Goal: Information Seeking & Learning: Learn about a topic

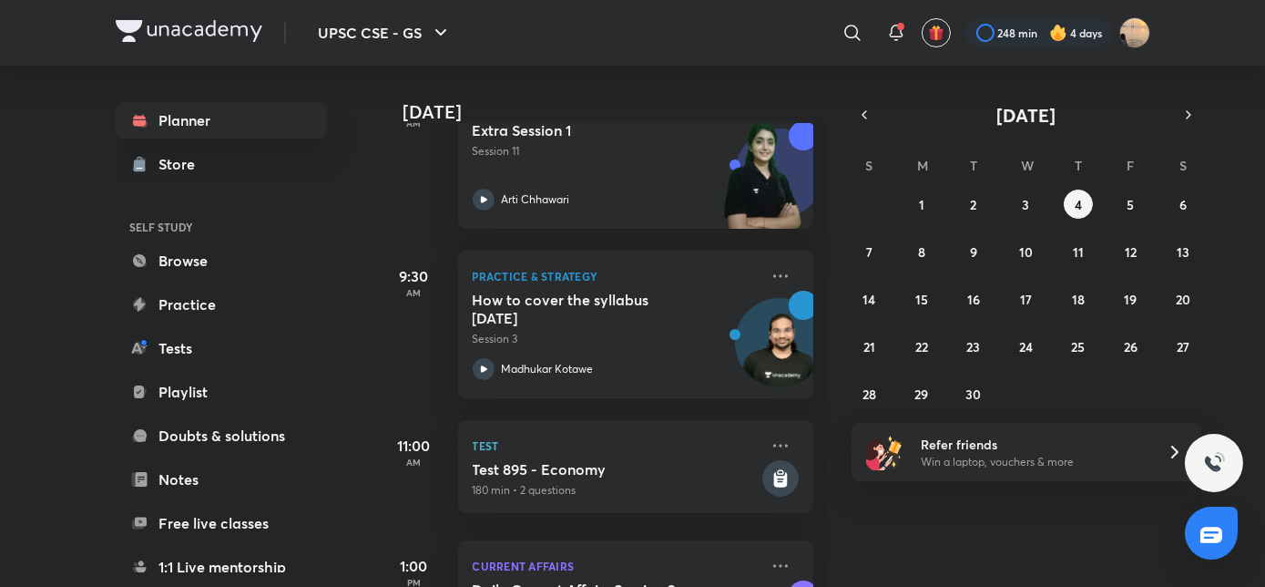
scroll to position [656, 0]
click at [589, 340] on p "Session 3" at bounding box center [616, 338] width 286 height 16
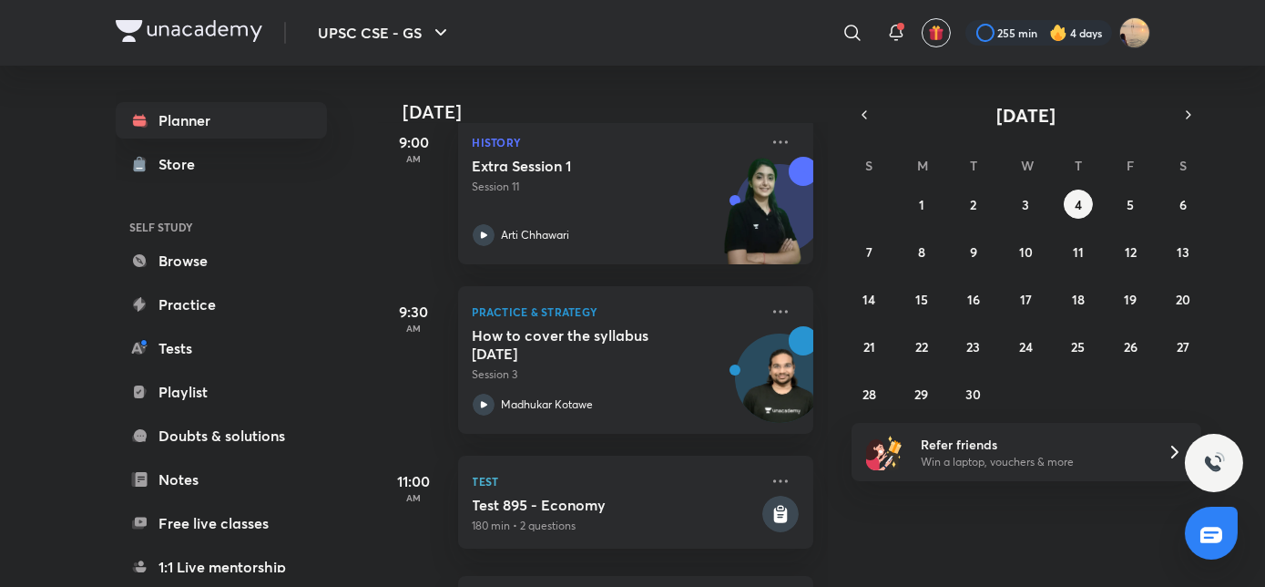
scroll to position [599, 0]
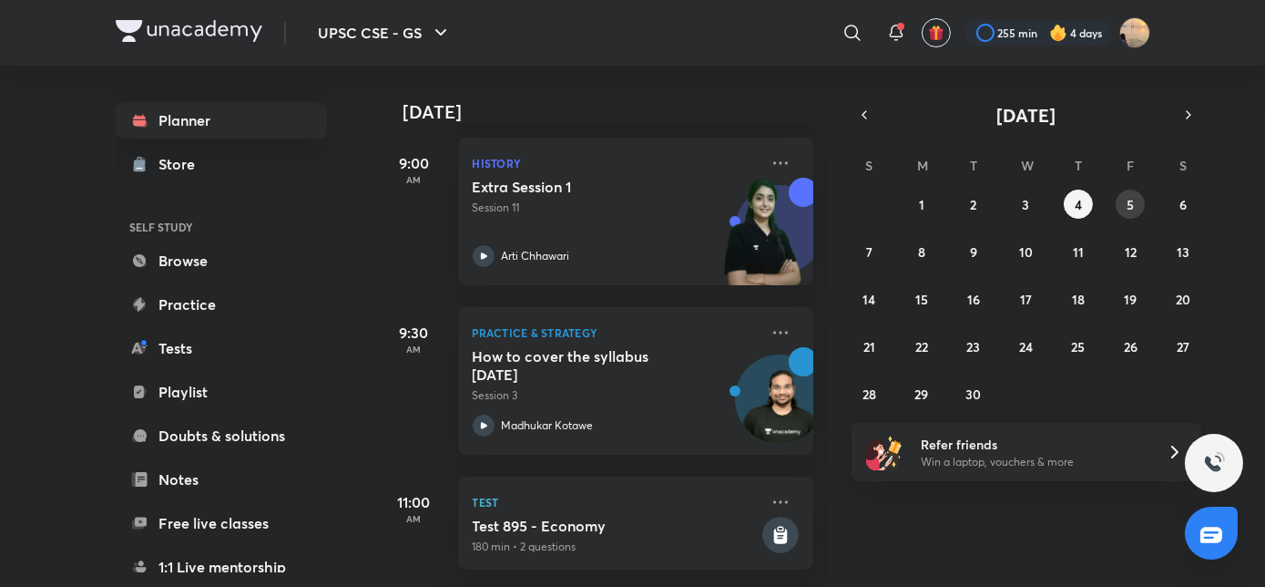
click at [1130, 196] on abbr "5" at bounding box center [1130, 204] width 7 height 17
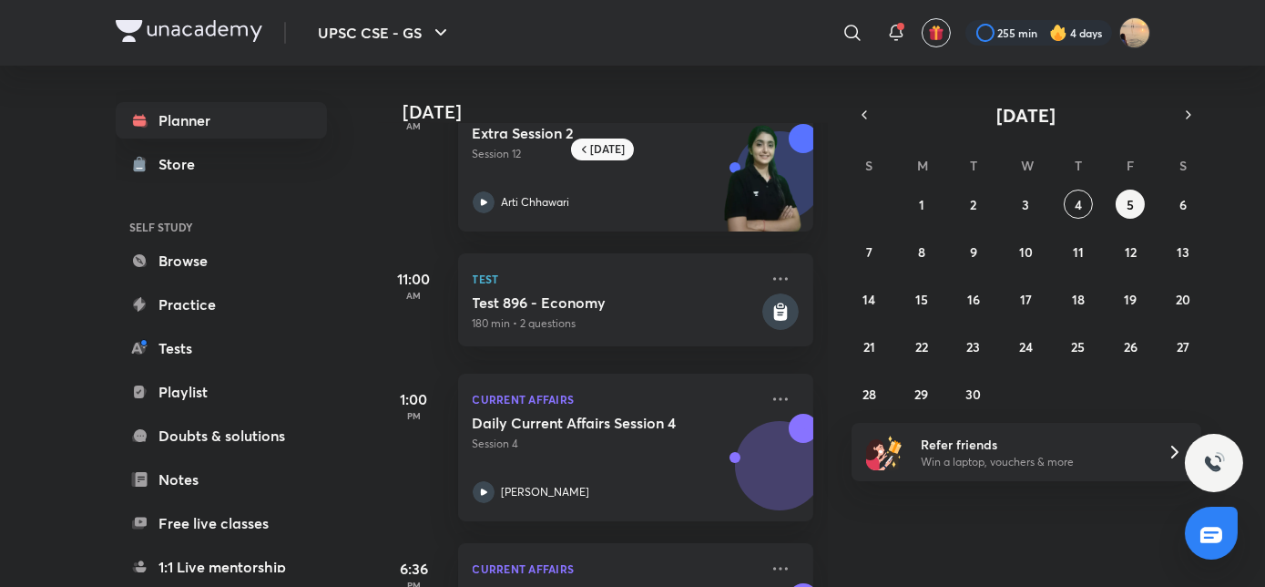
scroll to position [400, 0]
click at [1182, 212] on button "6" at bounding box center [1183, 203] width 29 height 29
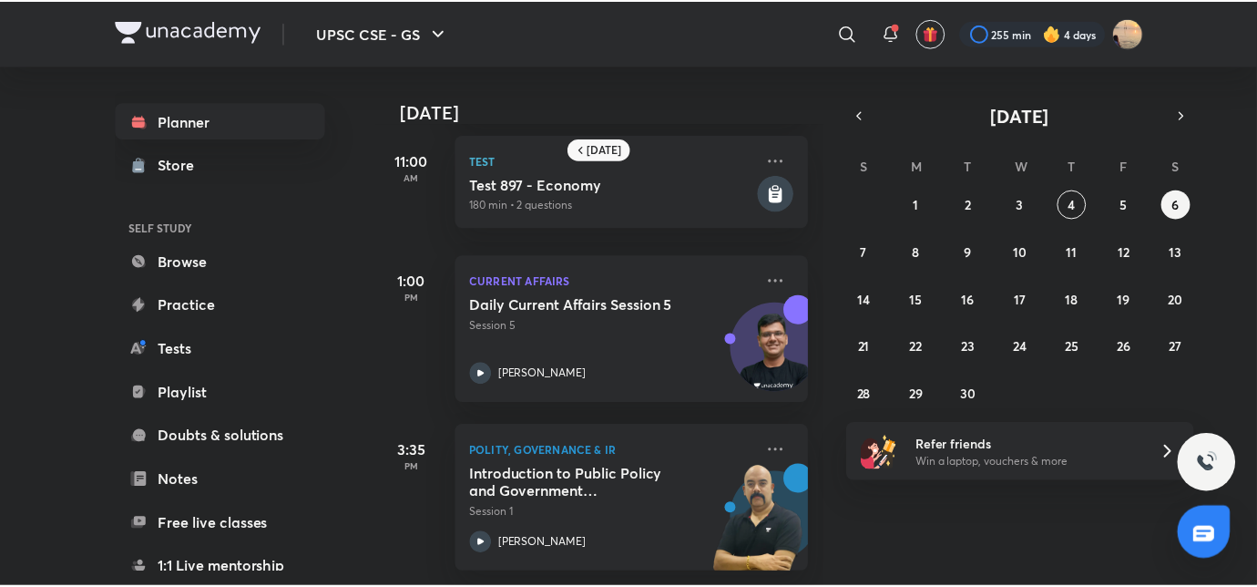
scroll to position [363, 0]
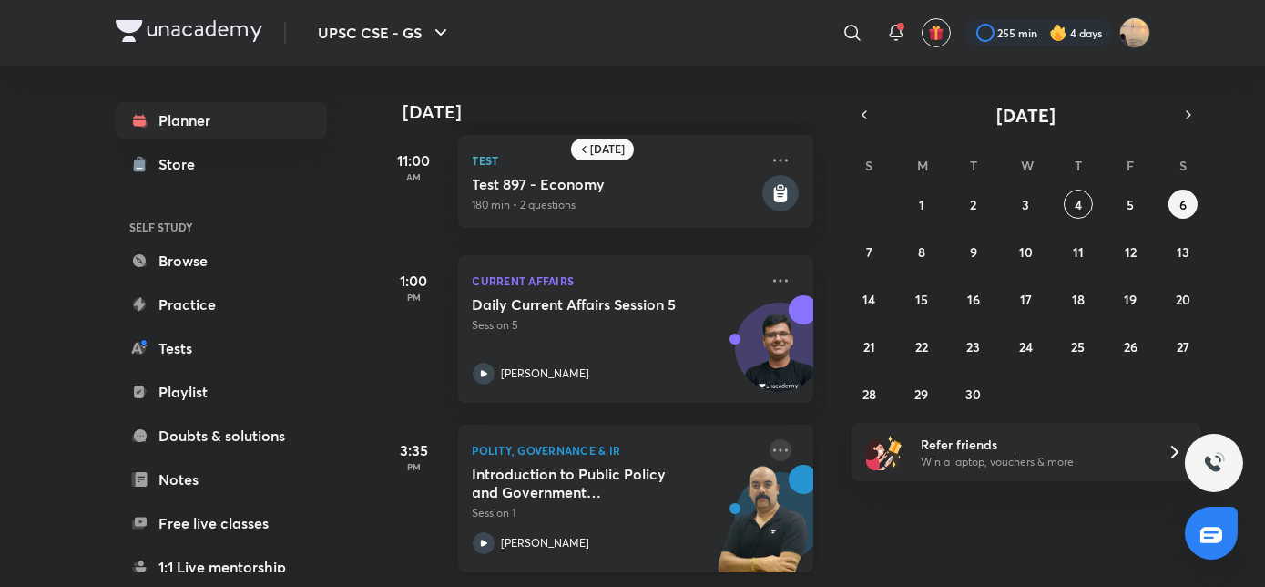
click at [775, 439] on icon at bounding box center [781, 450] width 22 height 22
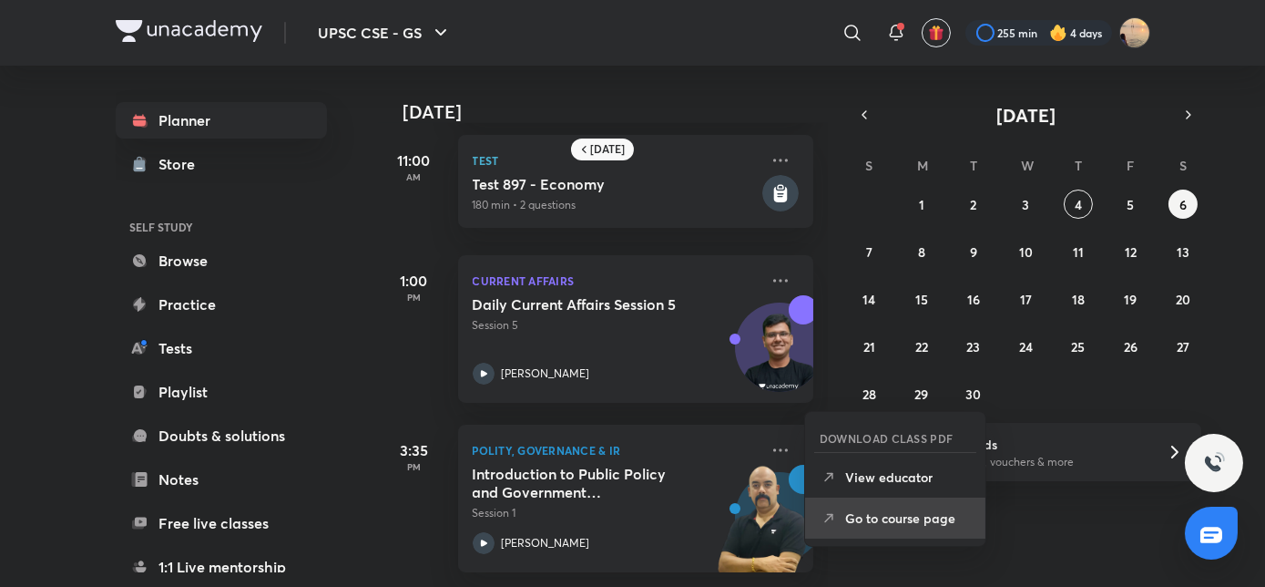
click at [851, 513] on p "Go to course page" at bounding box center [908, 517] width 126 height 19
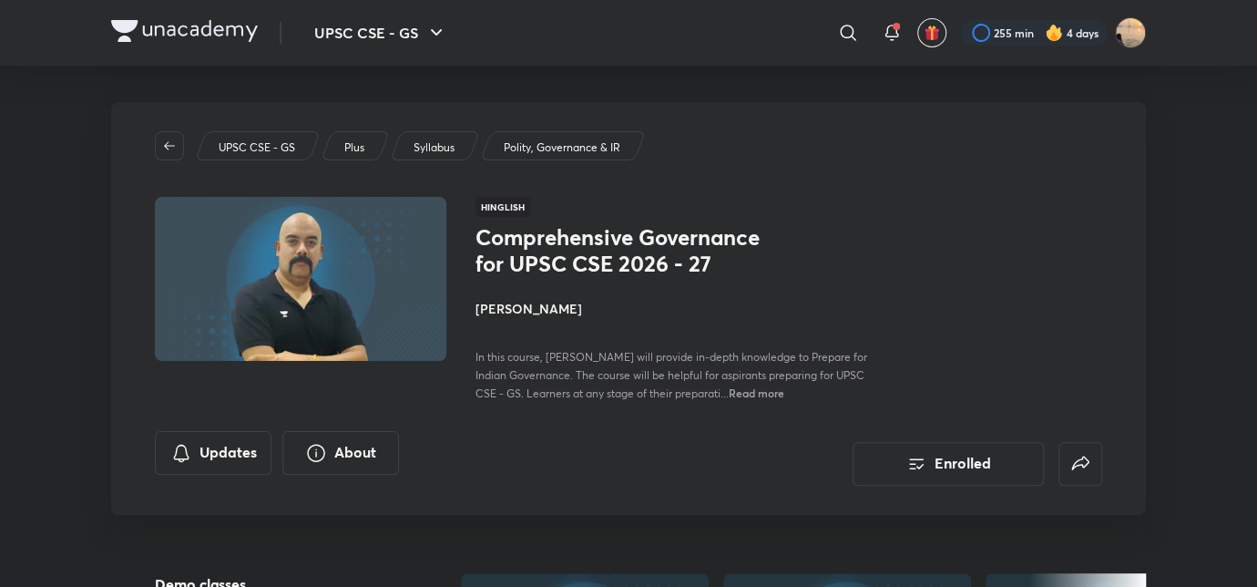
click at [760, 395] on span "Read more" at bounding box center [757, 392] width 56 height 15
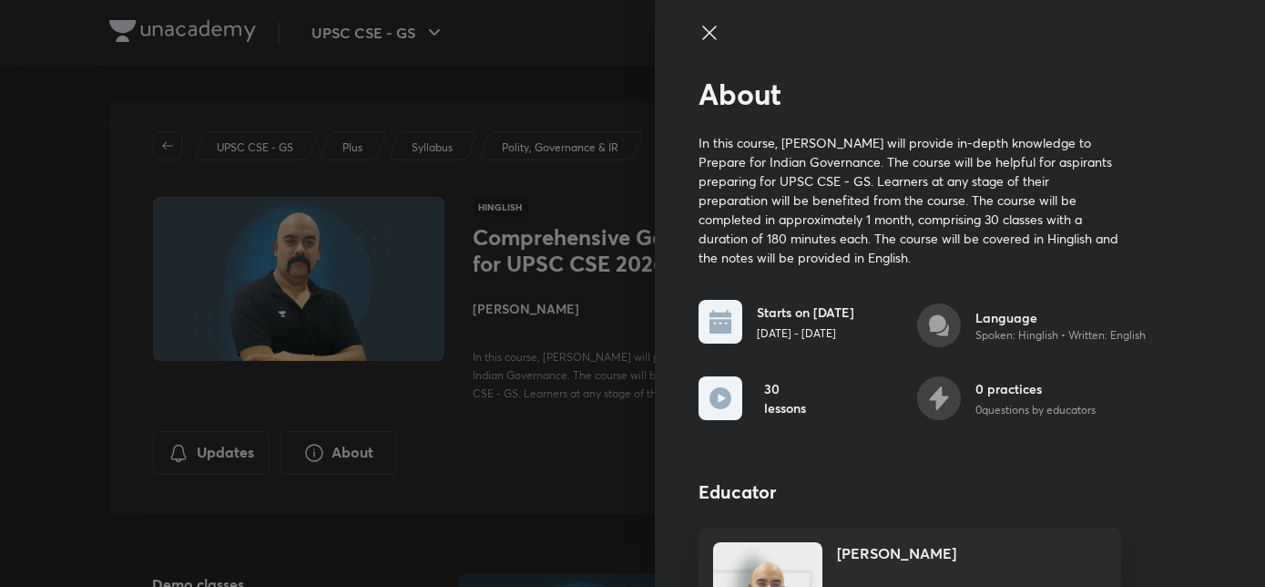
click at [539, 296] on div at bounding box center [632, 293] width 1265 height 587
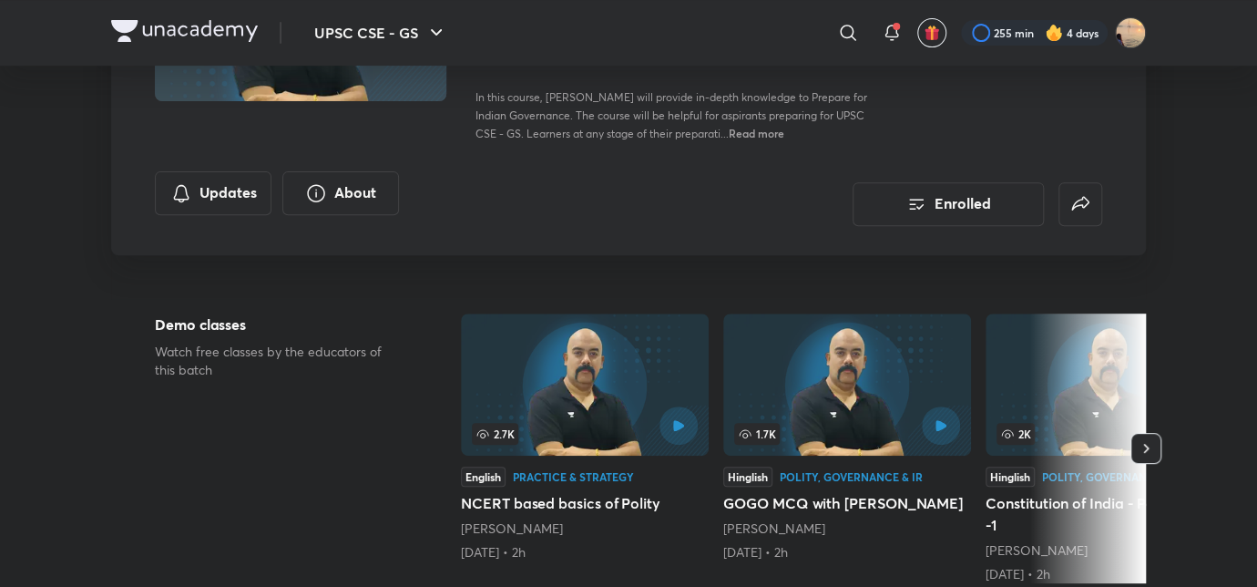
scroll to position [290, 0]
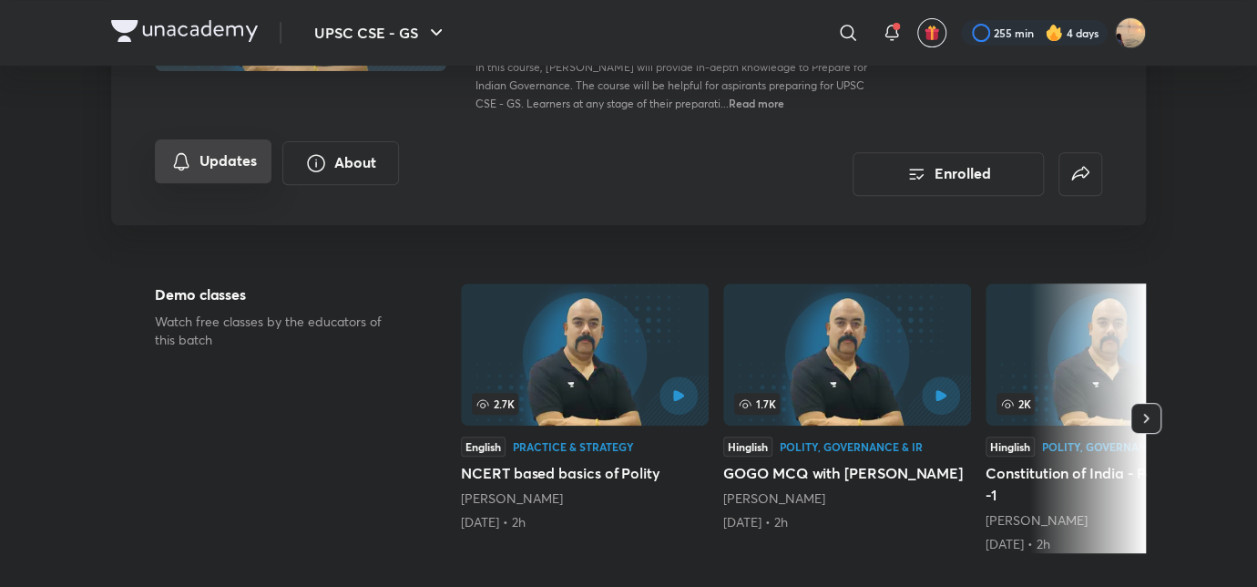
click at [213, 167] on button "Updates" at bounding box center [213, 161] width 117 height 44
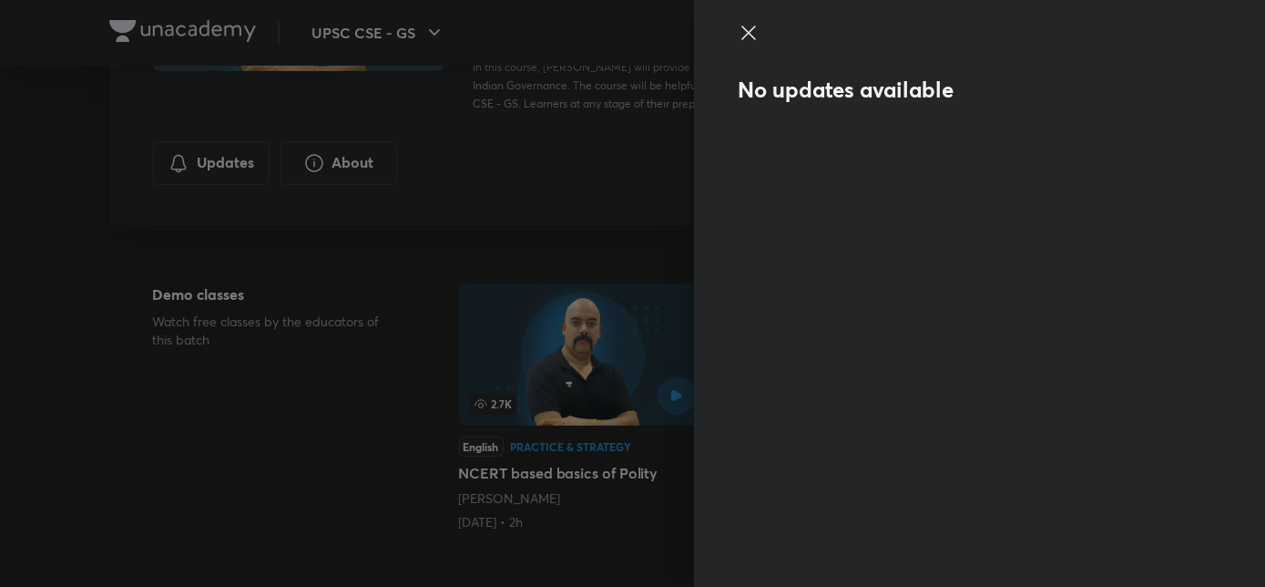
click at [352, 147] on div at bounding box center [632, 293] width 1265 height 587
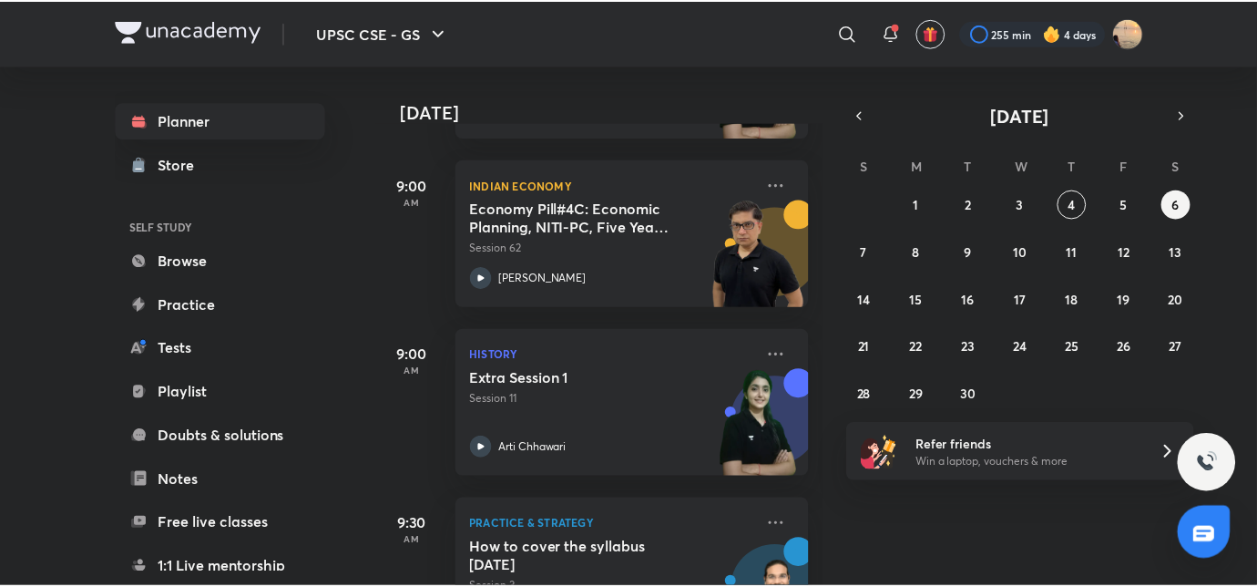
scroll to position [408, 0]
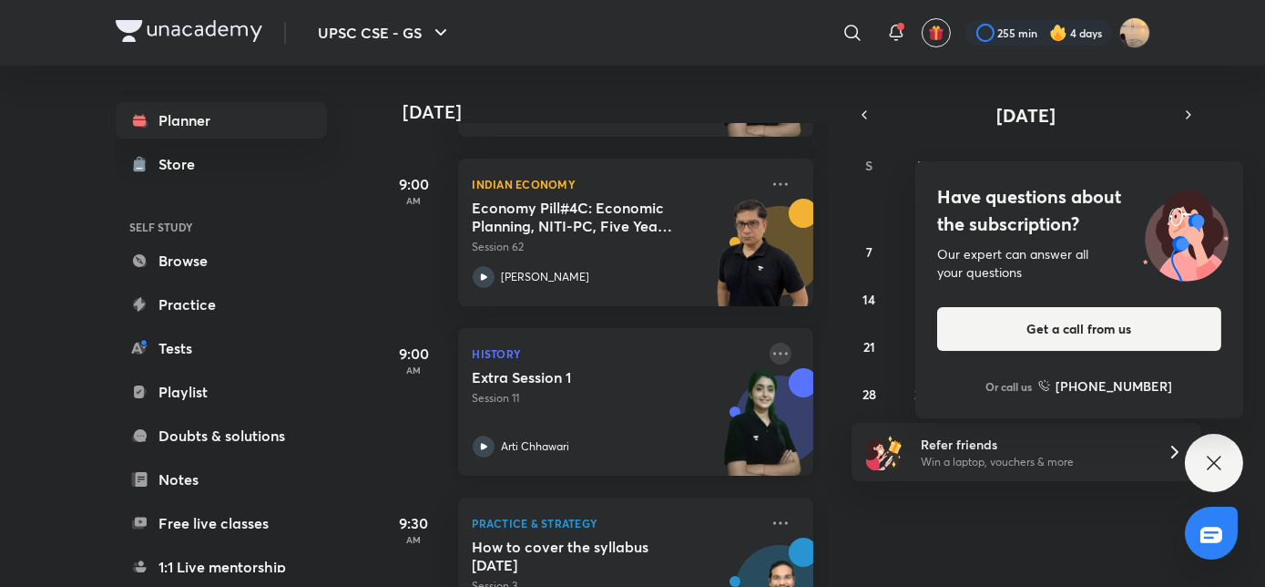
click at [770, 352] on icon at bounding box center [781, 354] width 22 height 22
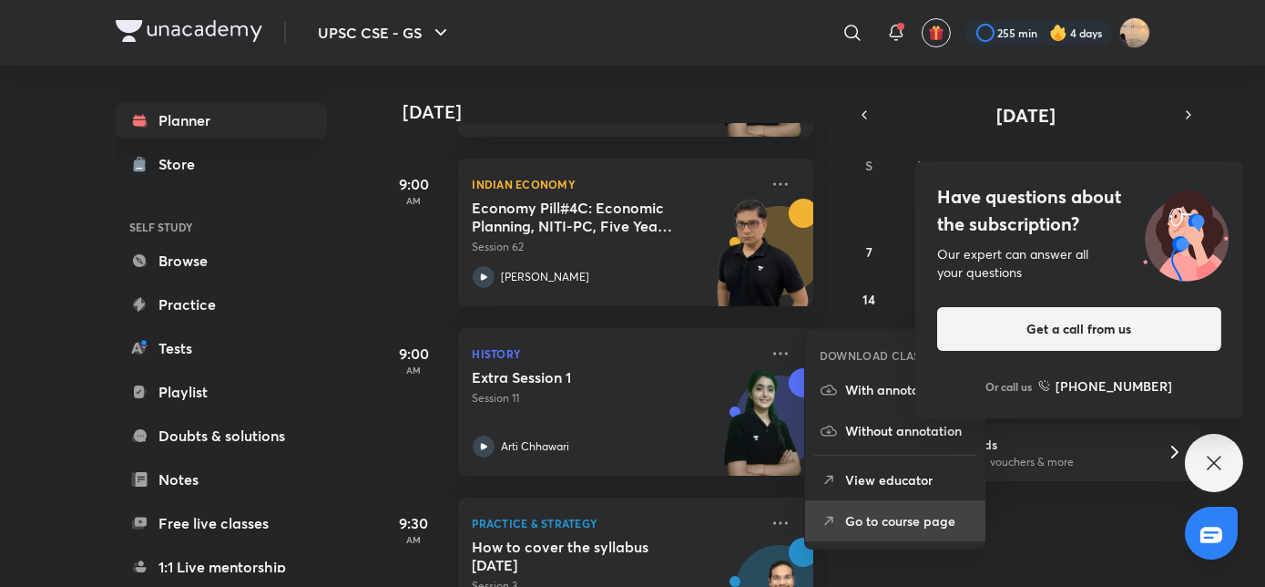
click at [845, 517] on p "Go to course page" at bounding box center [908, 520] width 126 height 19
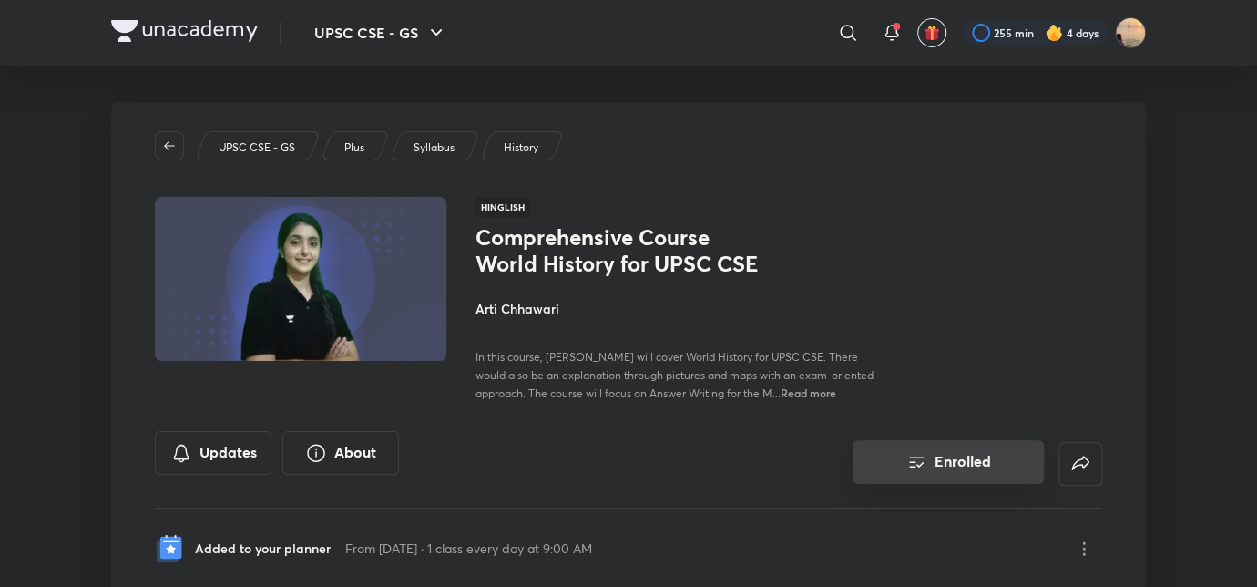
click at [954, 481] on button "Enrolled" at bounding box center [948, 462] width 191 height 44
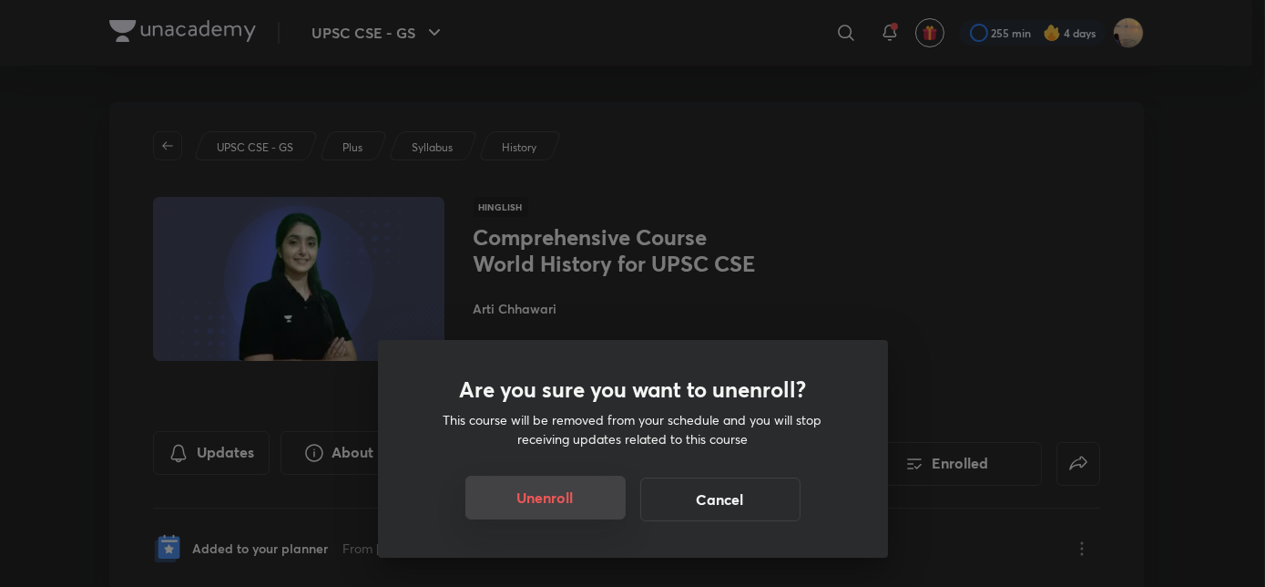
click at [549, 506] on button "Unenroll" at bounding box center [546, 498] width 160 height 44
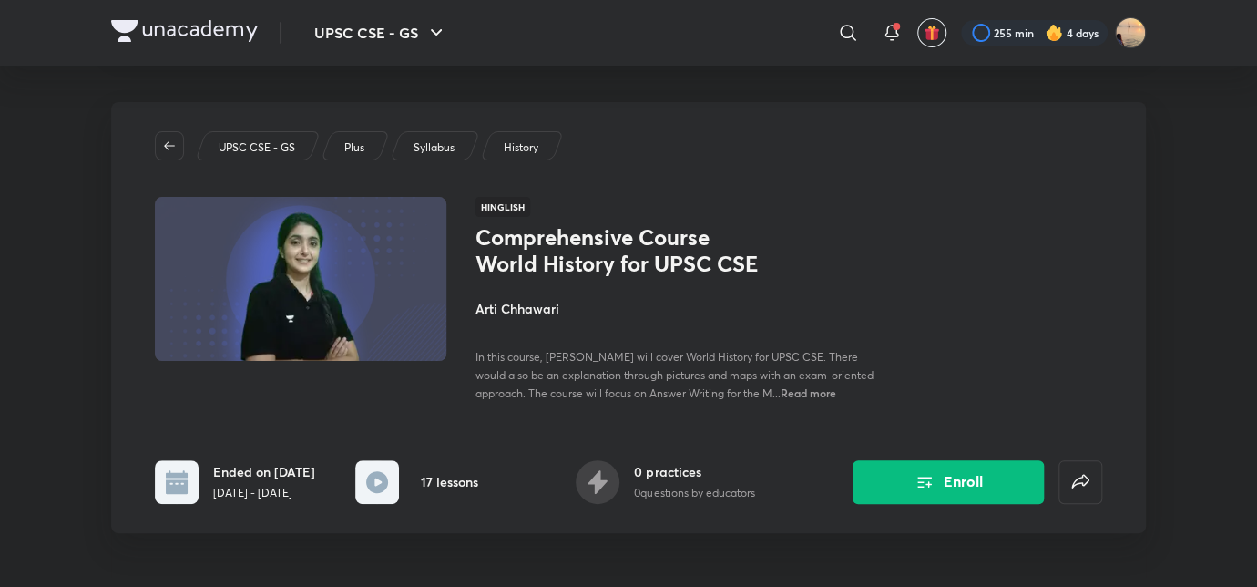
click at [162, 18] on div "UPSC CSE - GS ​ 255 min 4 days" at bounding box center [628, 33] width 1035 height 66
click at [167, 24] on img at bounding box center [184, 31] width 147 height 22
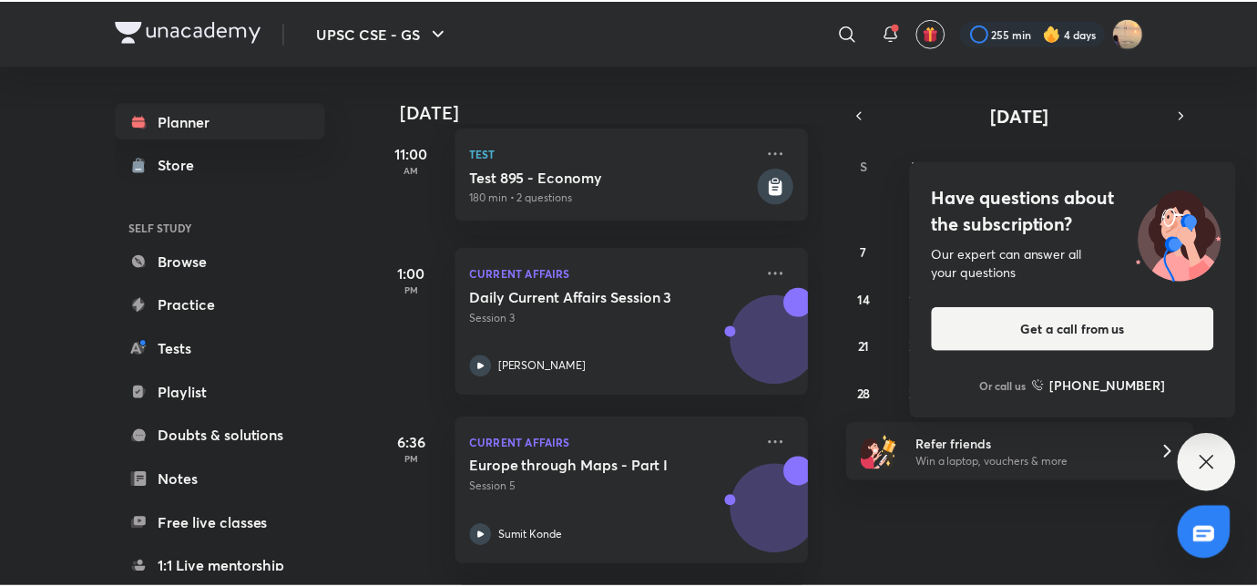
scroll to position [794, 0]
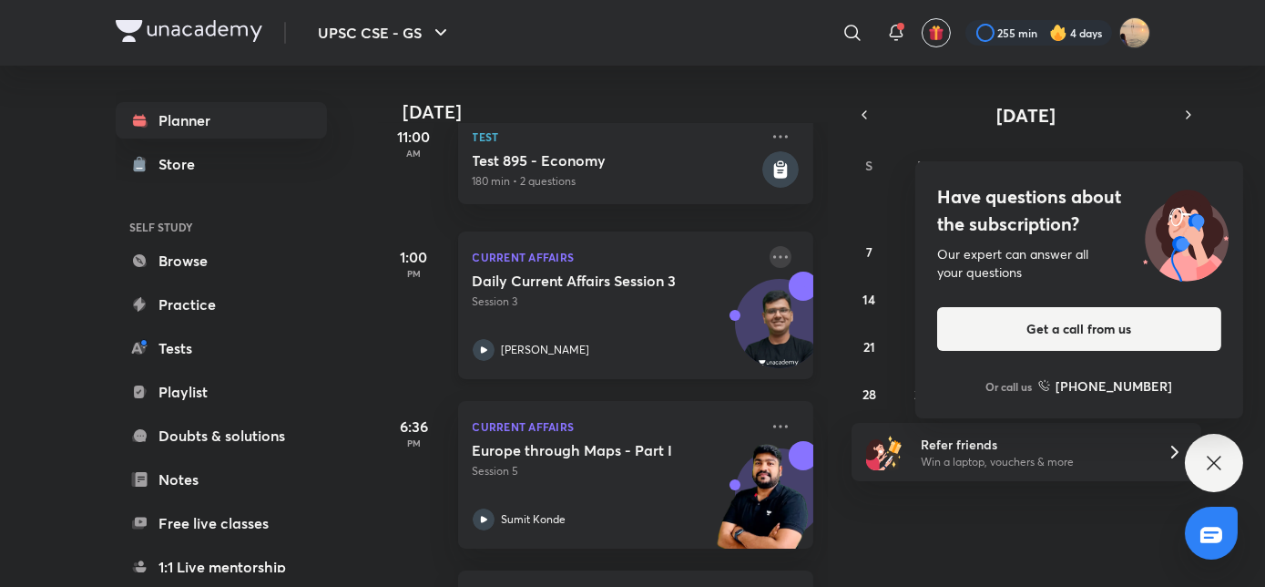
click at [770, 246] on icon at bounding box center [781, 257] width 22 height 22
drag, startPoint x: 756, startPoint y: 245, endPoint x: 748, endPoint y: 231, distance: 15.9
click at [748, 231] on div "Current Affairs Daily Current Affairs Session 3 Session 3 Chandramouli Choudhary" at bounding box center [635, 305] width 355 height 148
click at [770, 254] on icon at bounding box center [781, 257] width 22 height 22
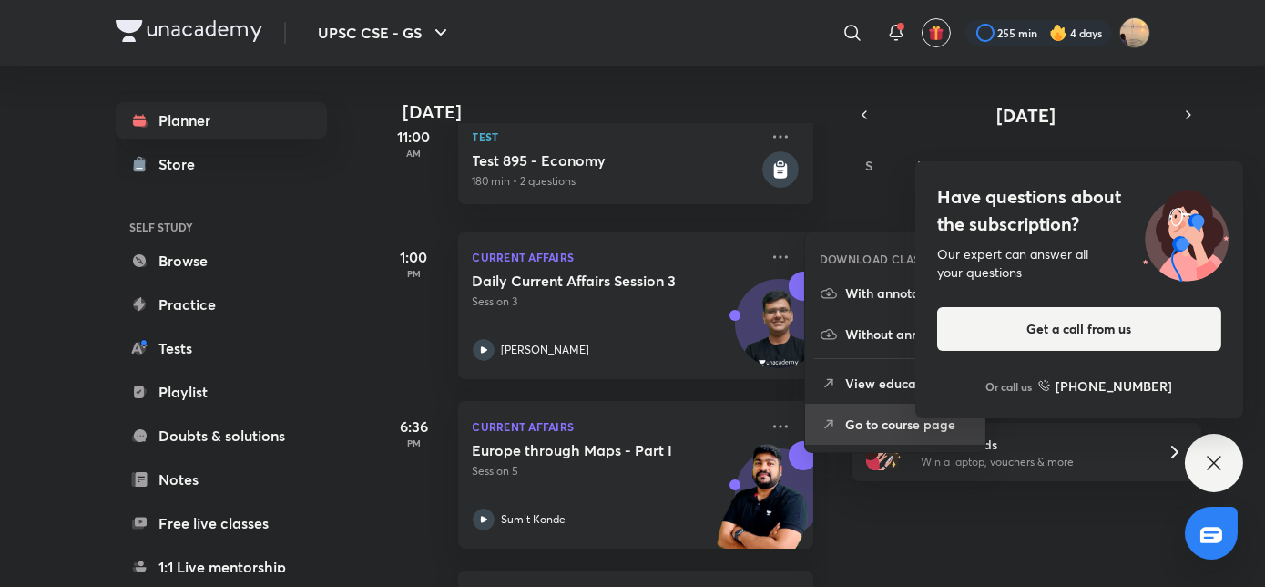
click at [845, 425] on p "Go to course page" at bounding box center [908, 423] width 126 height 19
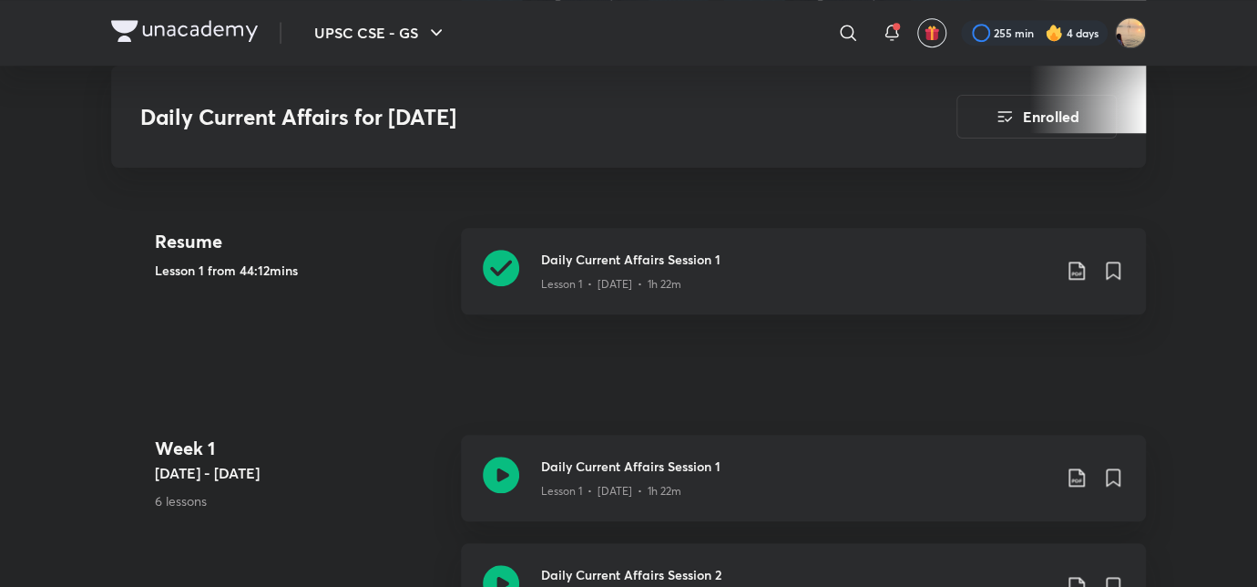
scroll to position [714, 0]
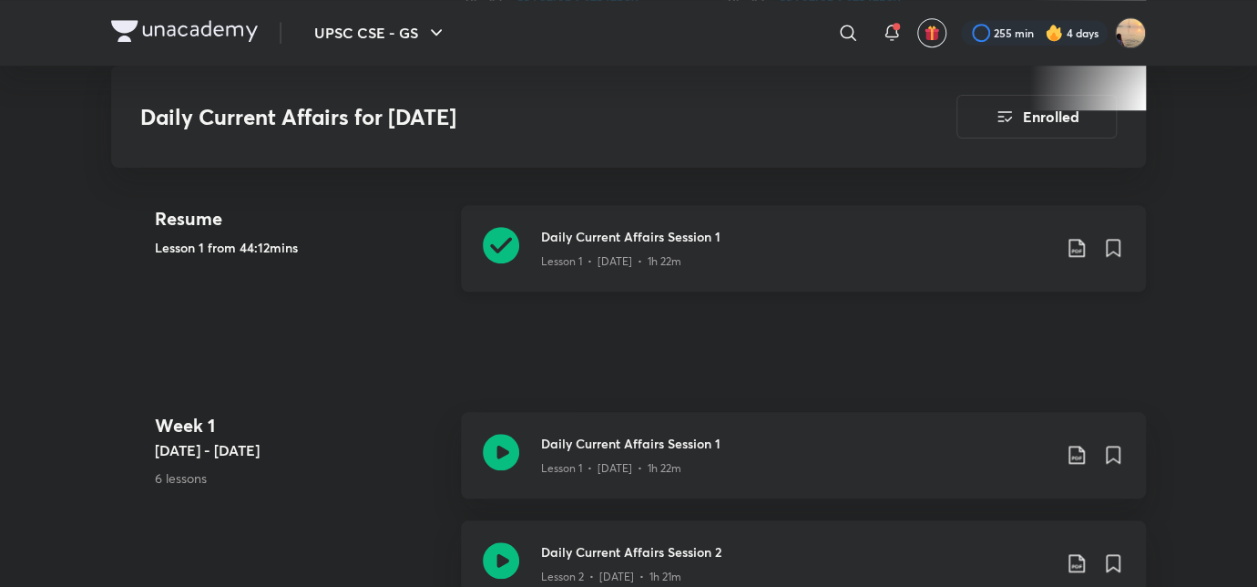
click at [1080, 248] on icon at bounding box center [1077, 248] width 22 height 22
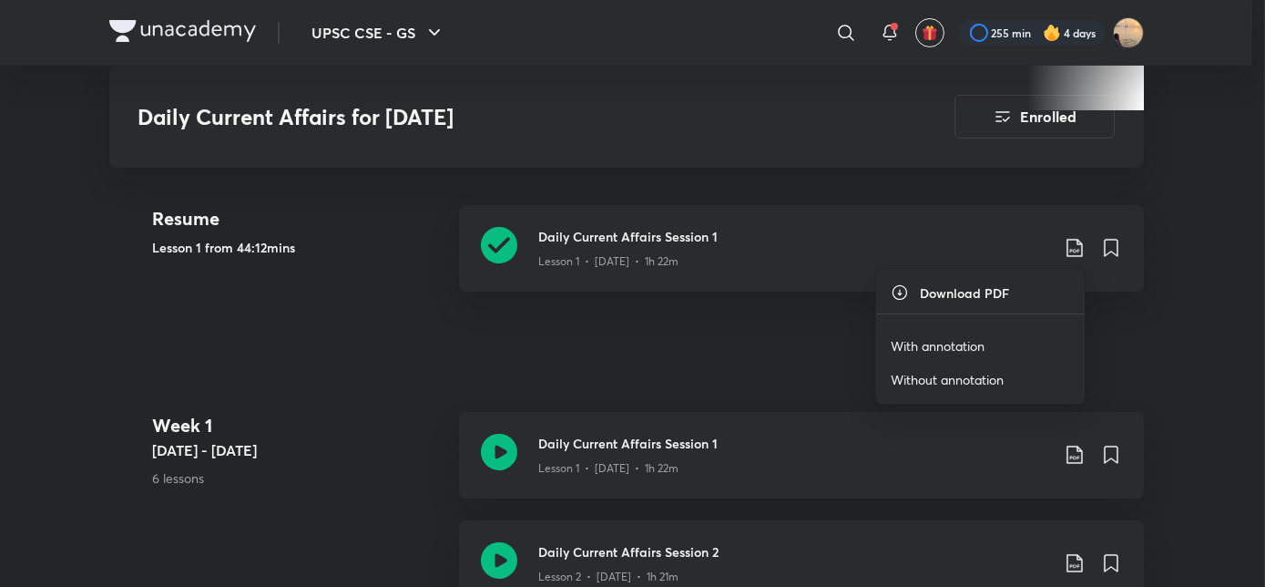
click at [950, 357] on li "With annotation" at bounding box center [980, 346] width 209 height 34
click at [942, 352] on p "With annotation" at bounding box center [938, 345] width 94 height 19
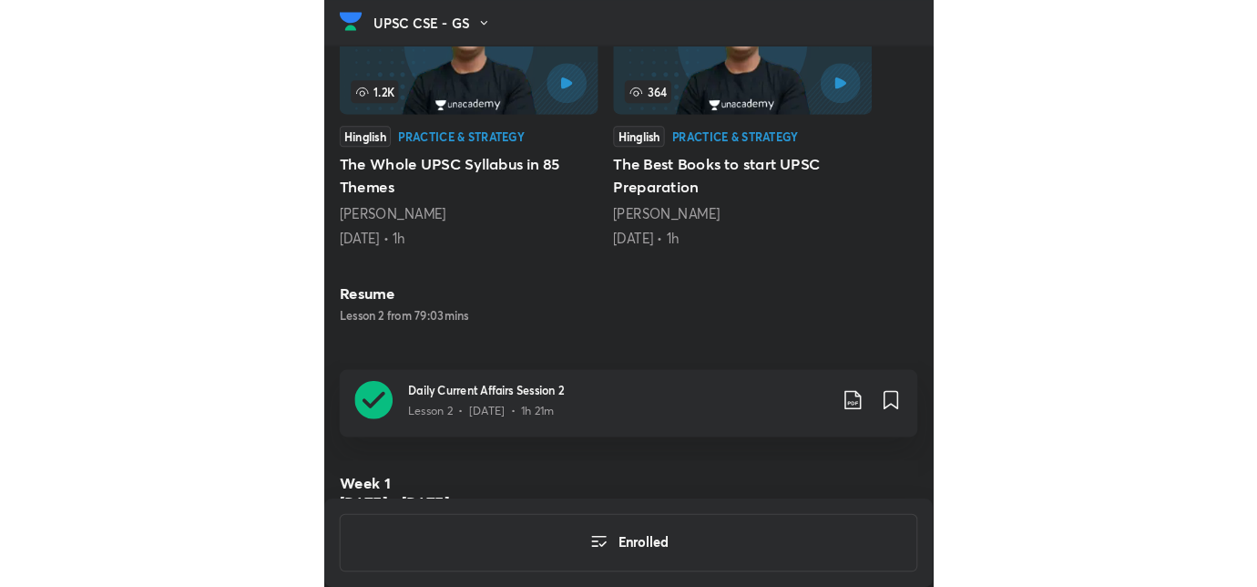
scroll to position [729, 0]
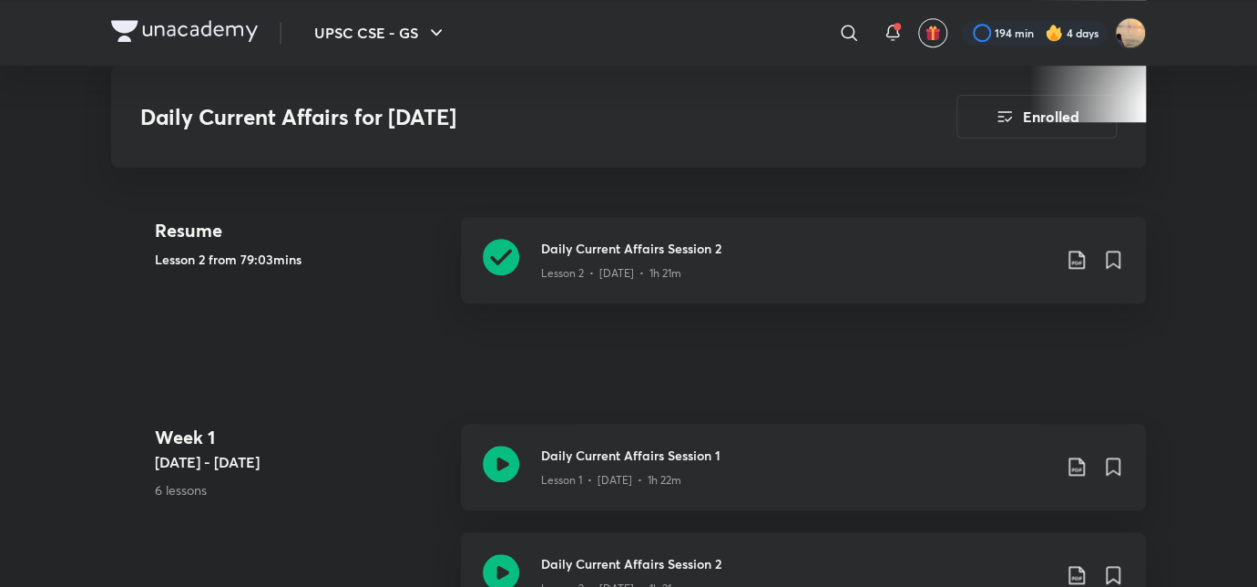
scroll to position [704, 0]
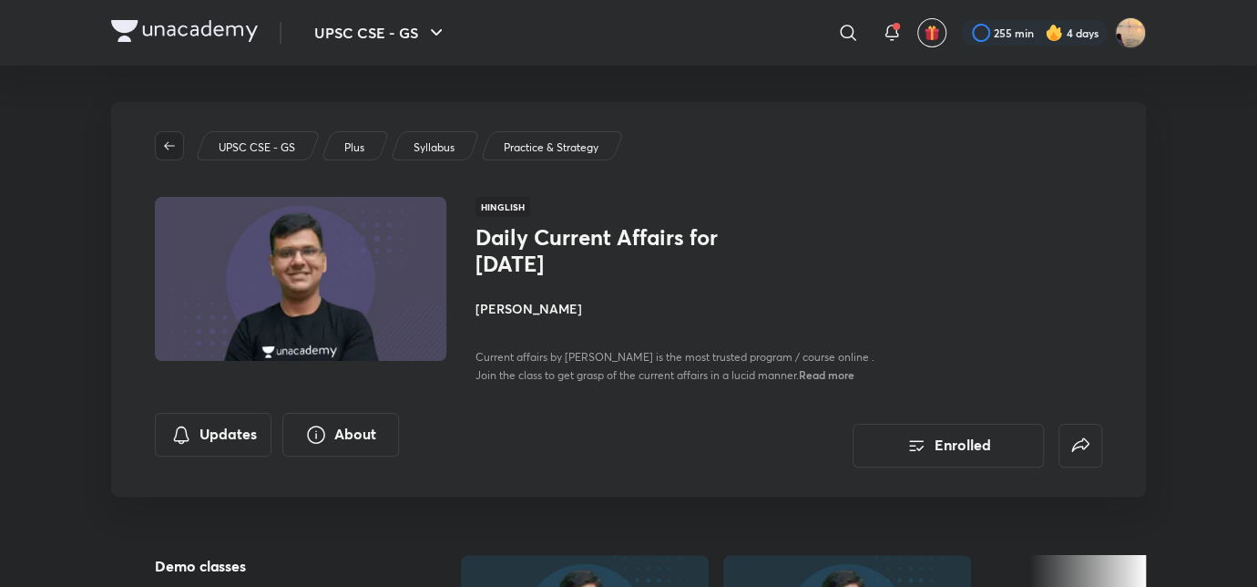
click at [170, 139] on icon "button" at bounding box center [169, 145] width 15 height 15
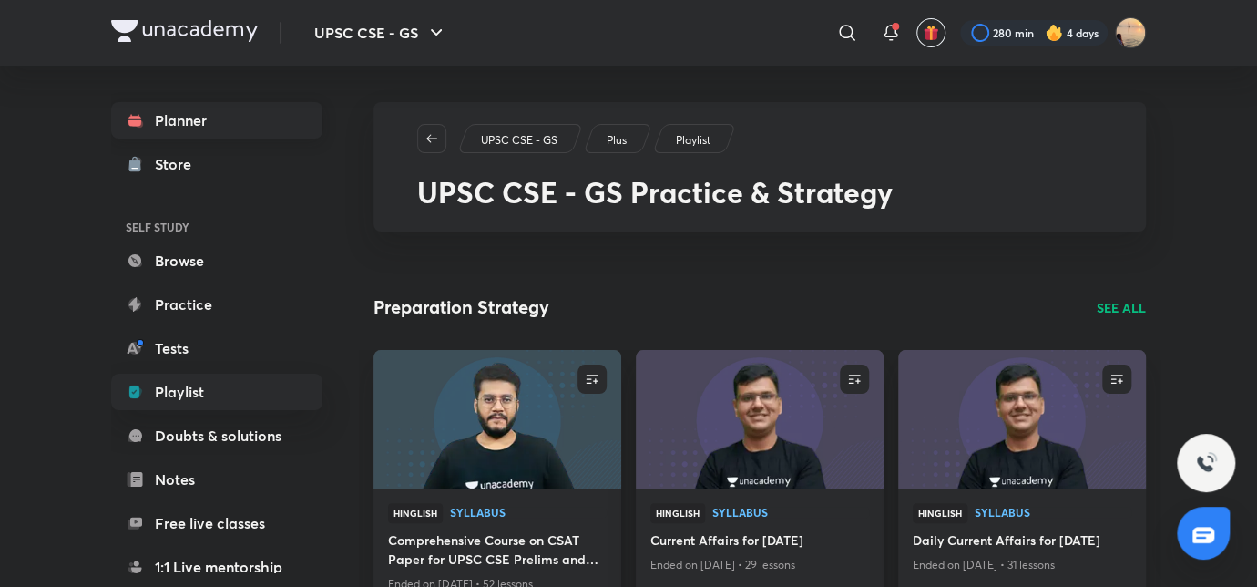
click at [178, 128] on link "Planner" at bounding box center [216, 120] width 211 height 36
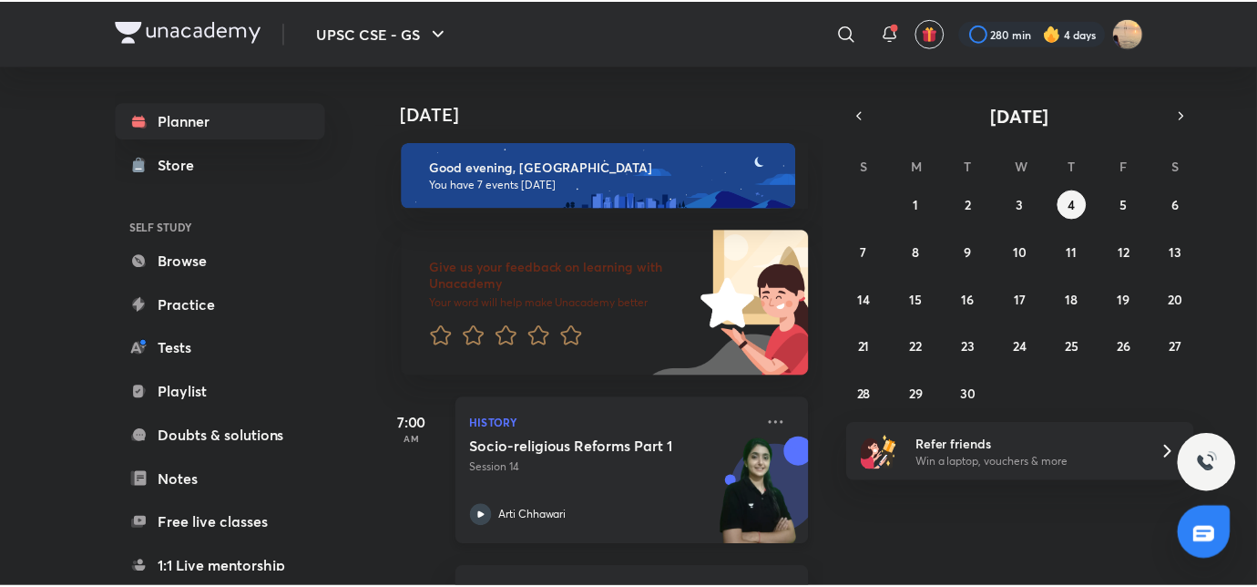
scroll to position [199, 0]
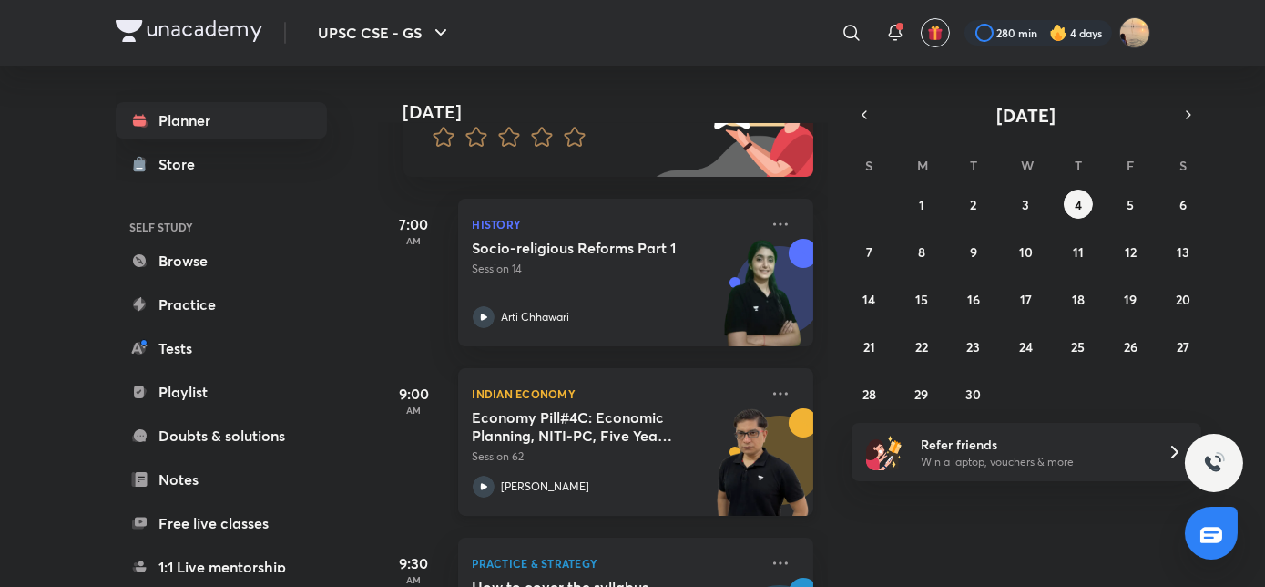
click at [603, 408] on h5 "Economy Pill#4C: Economic Planning, NITI-PC, Five Year Plans" at bounding box center [586, 426] width 227 height 36
click at [770, 391] on icon at bounding box center [781, 394] width 22 height 22
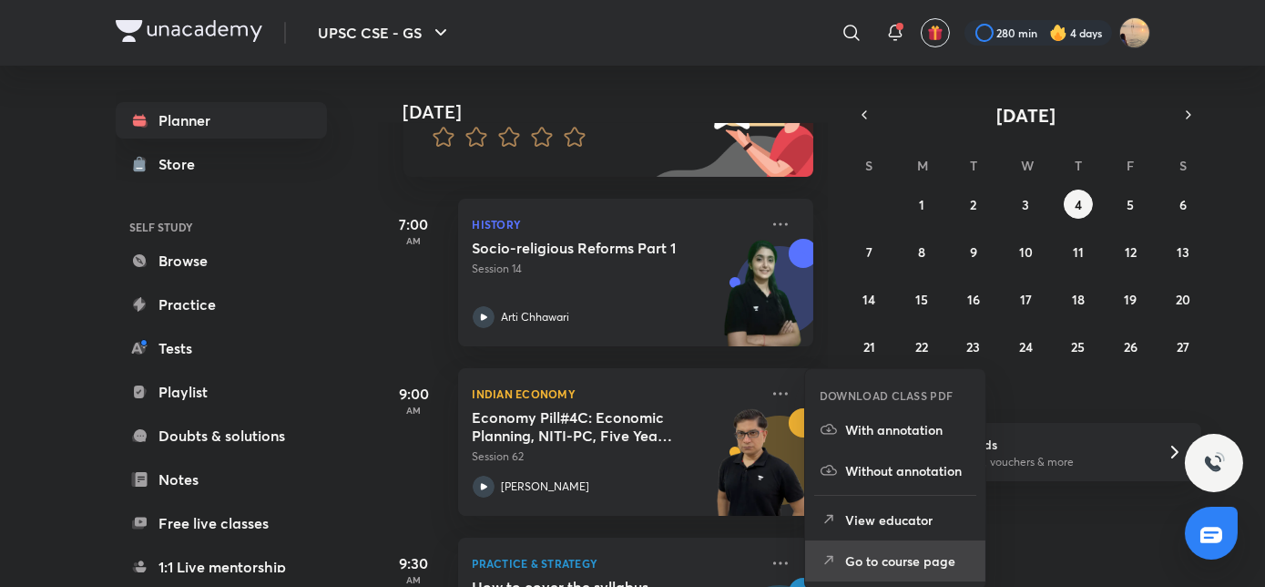
click at [862, 554] on p "Go to course page" at bounding box center [908, 560] width 126 height 19
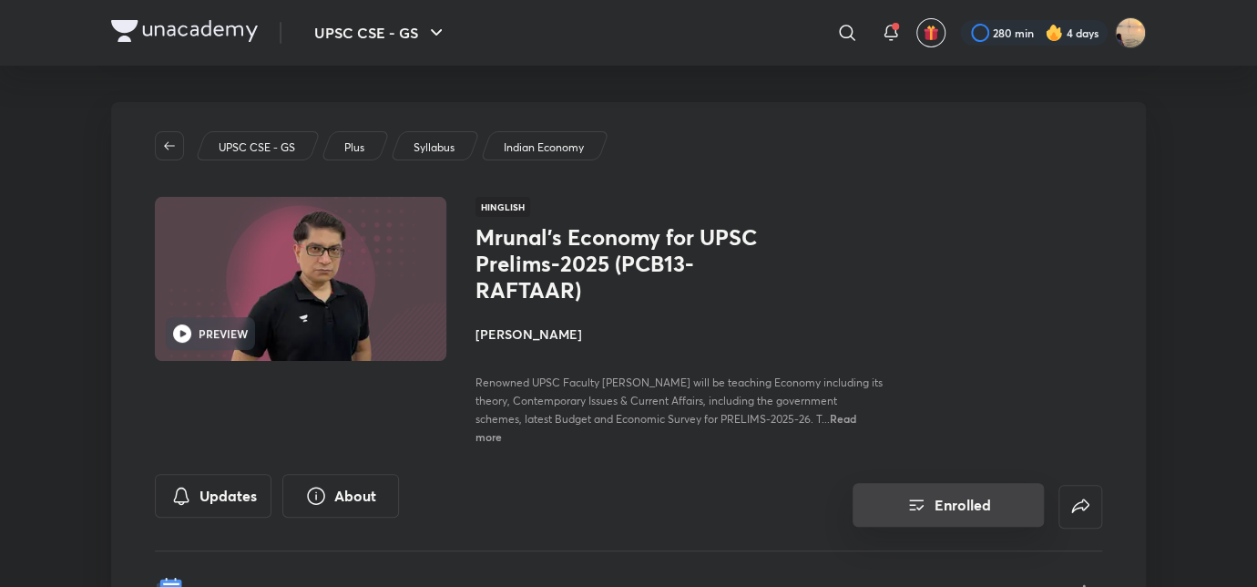
click at [918, 497] on icon "Enrolled" at bounding box center [917, 505] width 22 height 22
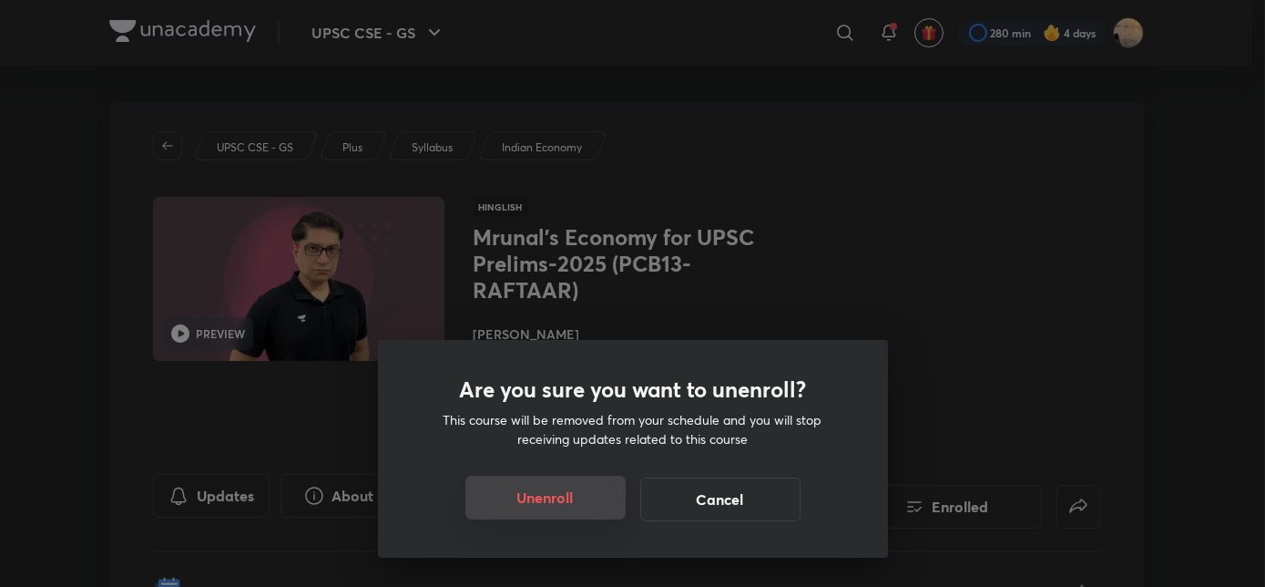
click at [550, 499] on button "Unenroll" at bounding box center [546, 498] width 160 height 44
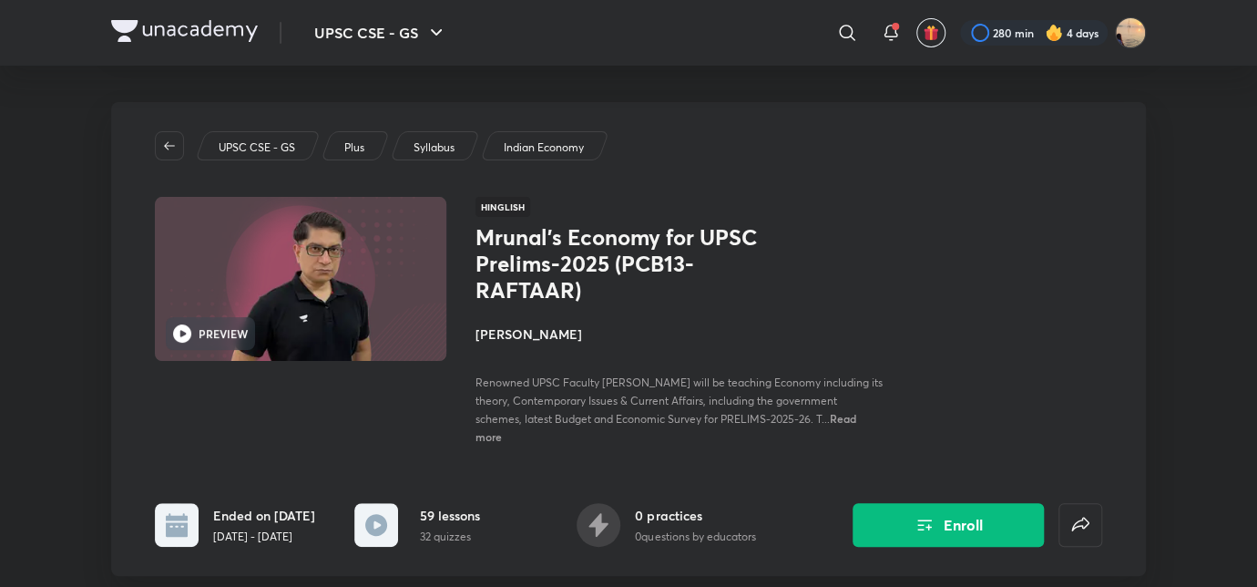
click at [166, 34] on img at bounding box center [184, 31] width 147 height 22
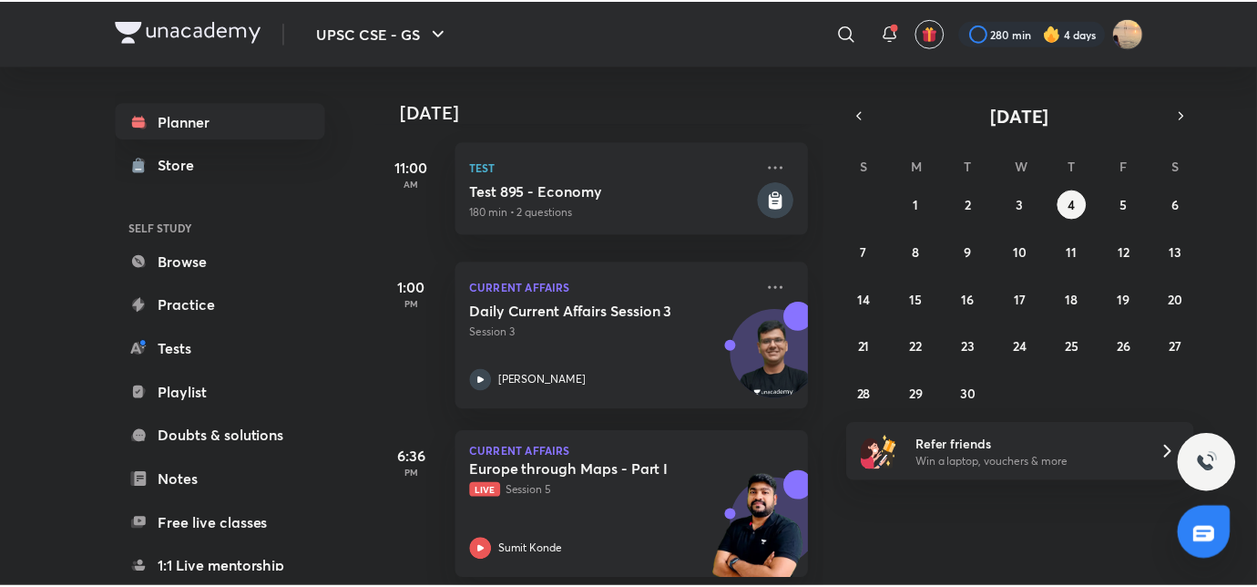
scroll to position [783, 0]
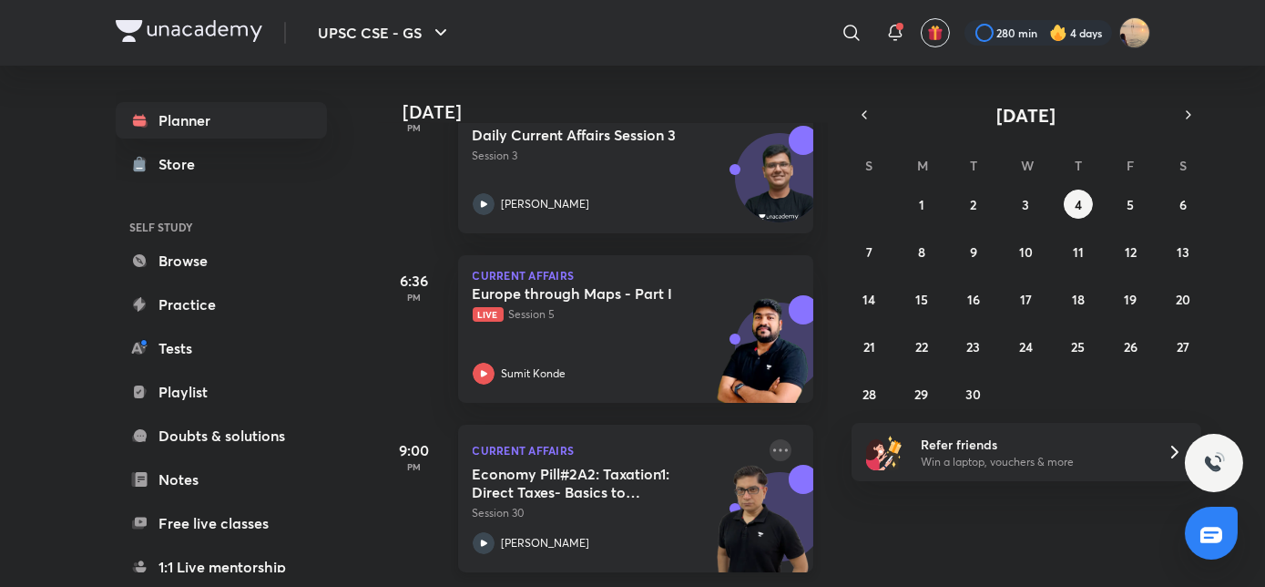
click at [770, 439] on icon at bounding box center [781, 450] width 22 height 22
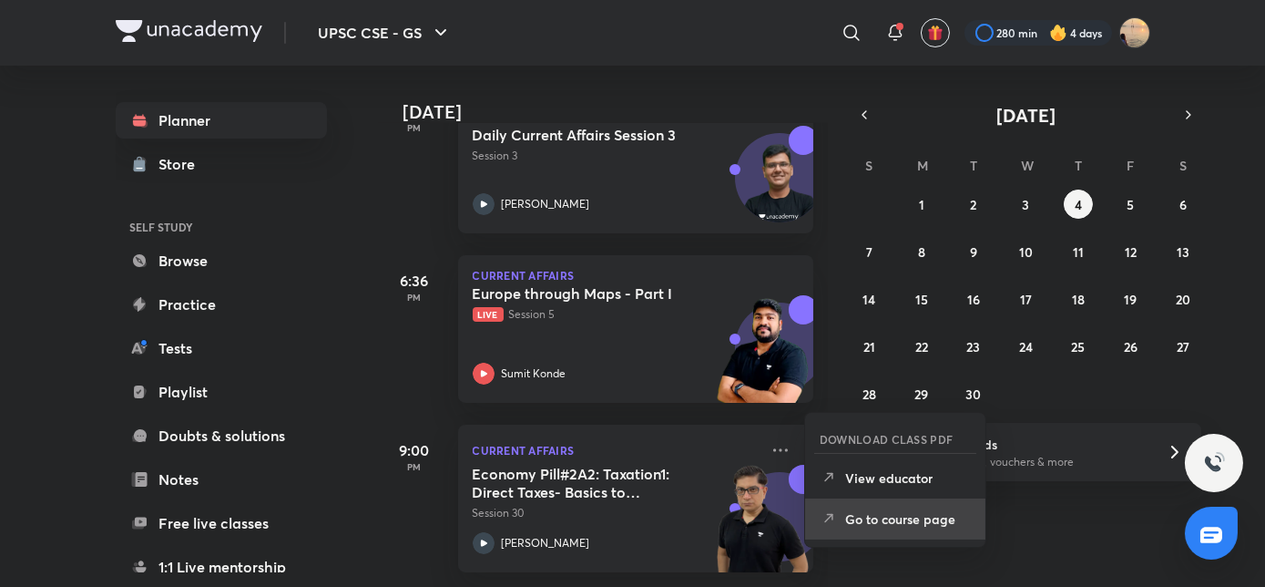
click at [852, 521] on p "Go to course page" at bounding box center [908, 518] width 126 height 19
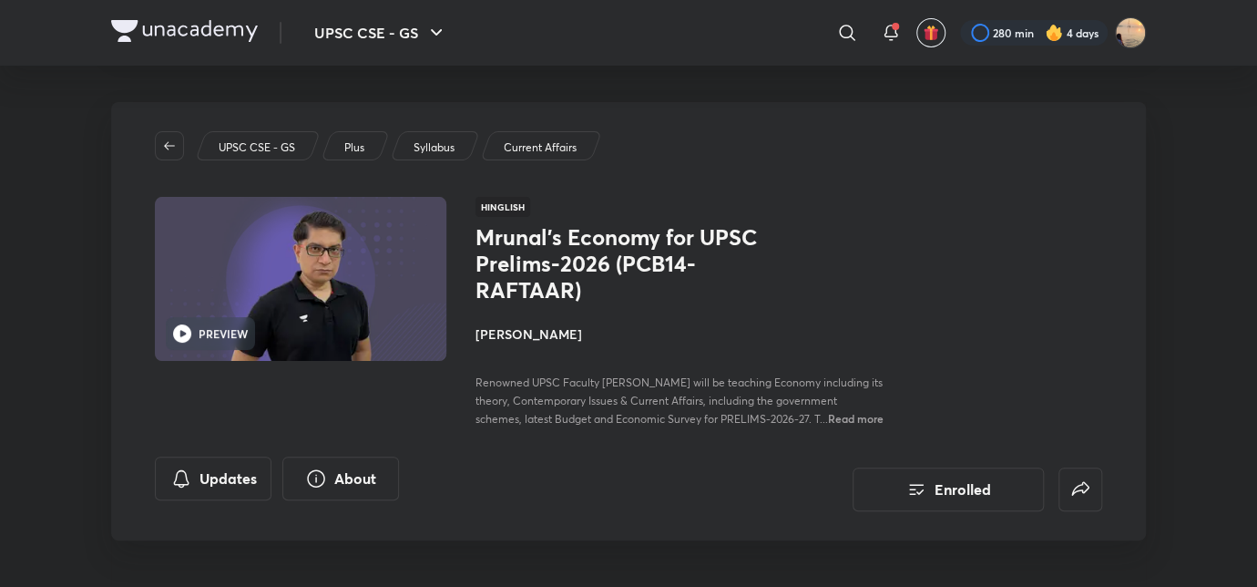
click at [992, 511] on div "Enrolled" at bounding box center [948, 483] width 308 height 55
click at [899, 507] on button "Enrolled" at bounding box center [948, 488] width 191 height 44
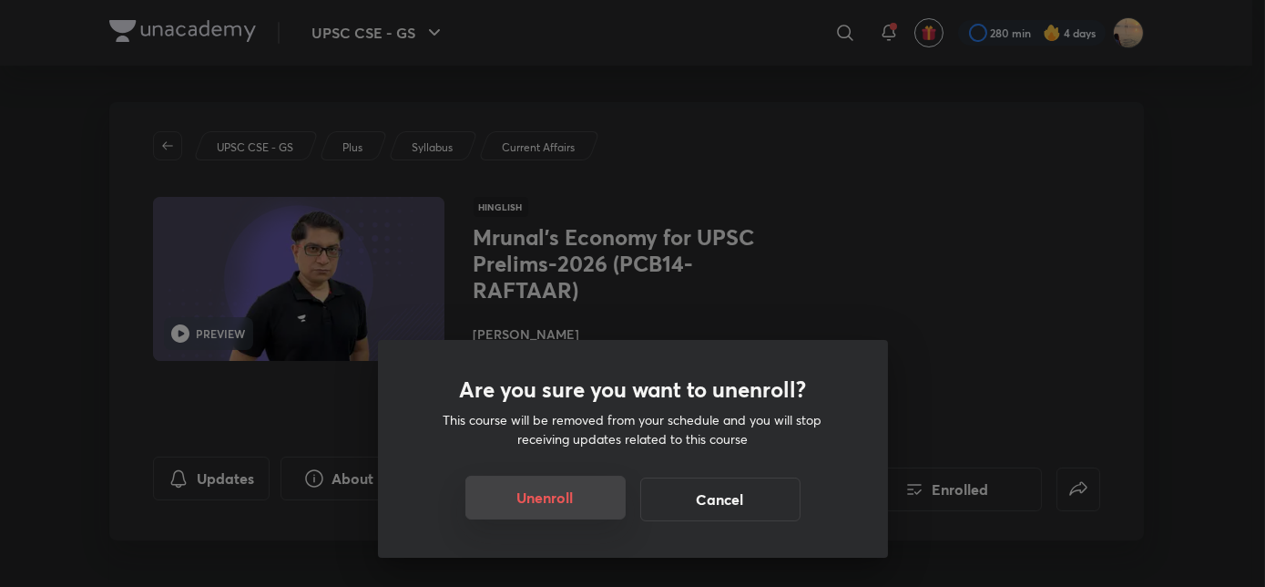
click at [534, 496] on button "Unenroll" at bounding box center [546, 498] width 160 height 44
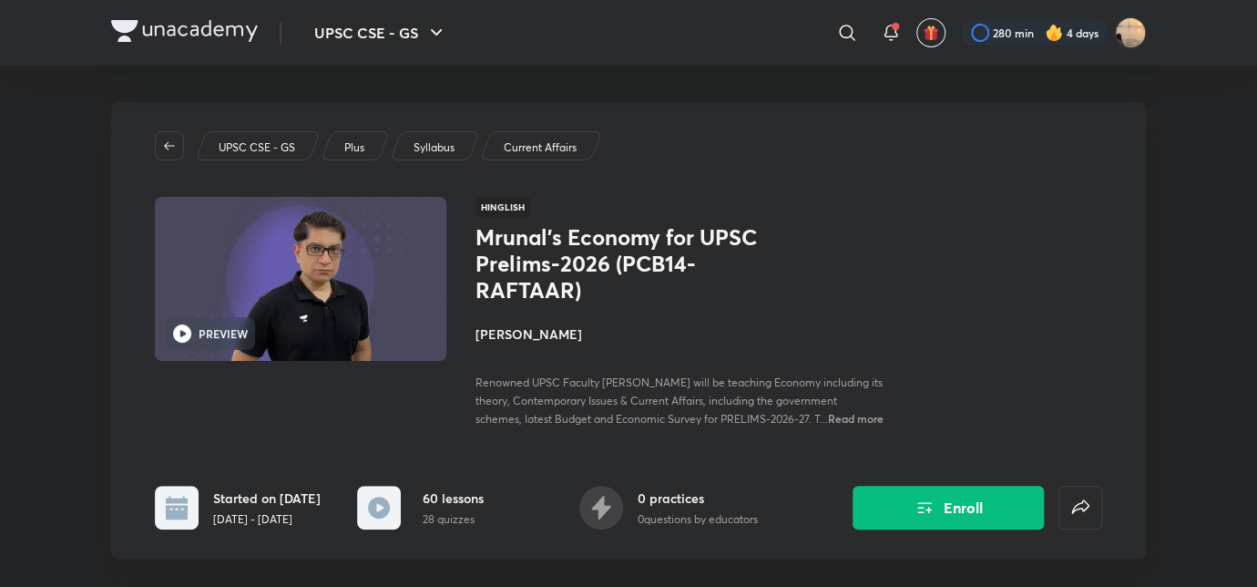
click at [147, 26] on img at bounding box center [184, 31] width 147 height 22
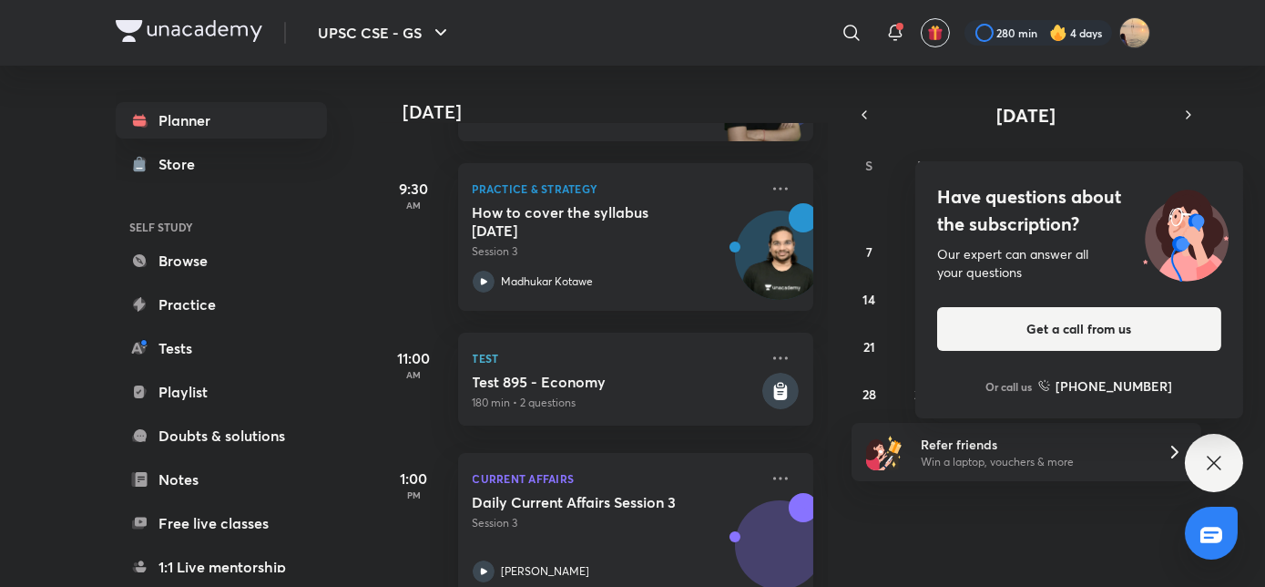
scroll to position [403, 0]
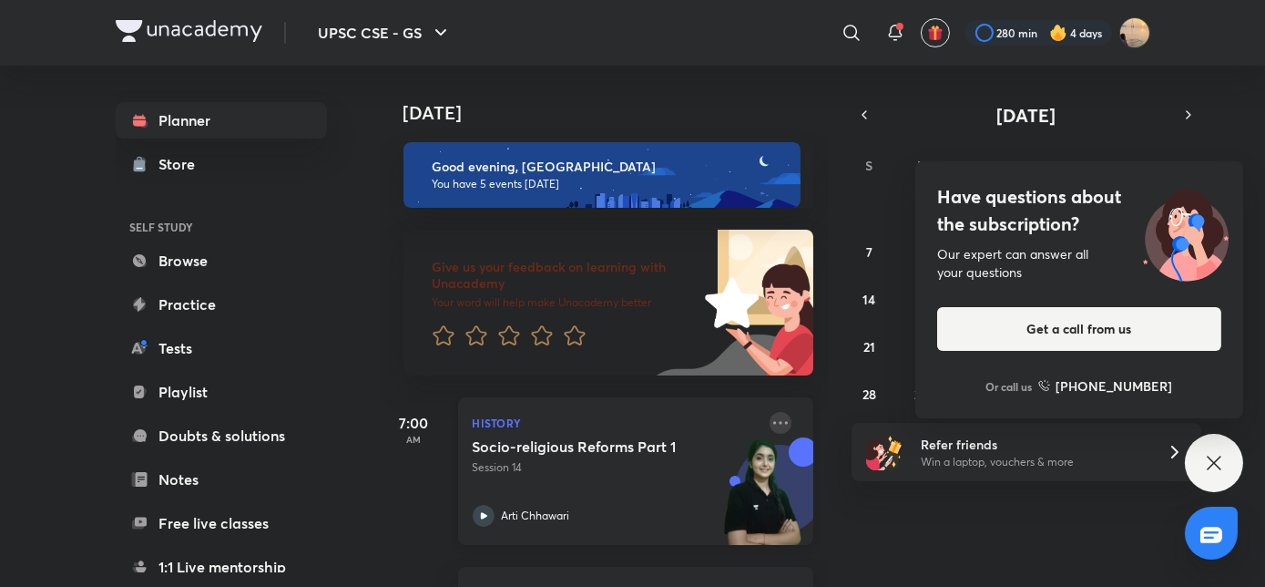
click at [774, 423] on icon at bounding box center [781, 423] width 22 height 22
click at [1081, 496] on div "[DATE] Good evening, Snatashree You have 5 events [DATE] Give us your feedback …" at bounding box center [820, 326] width 885 height 521
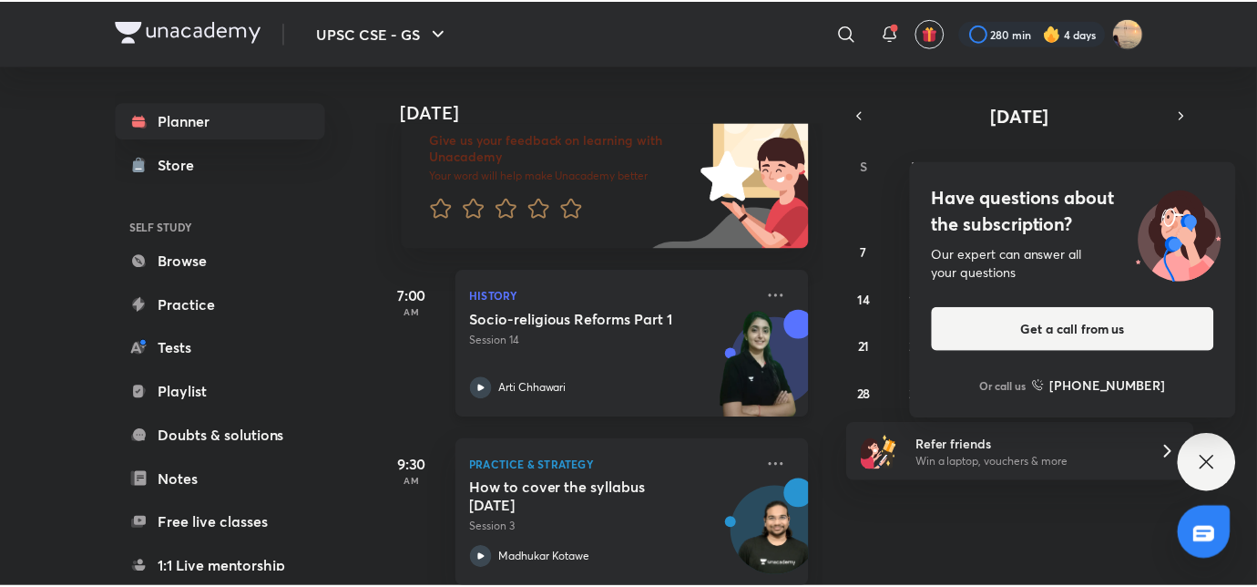
scroll to position [128, 0]
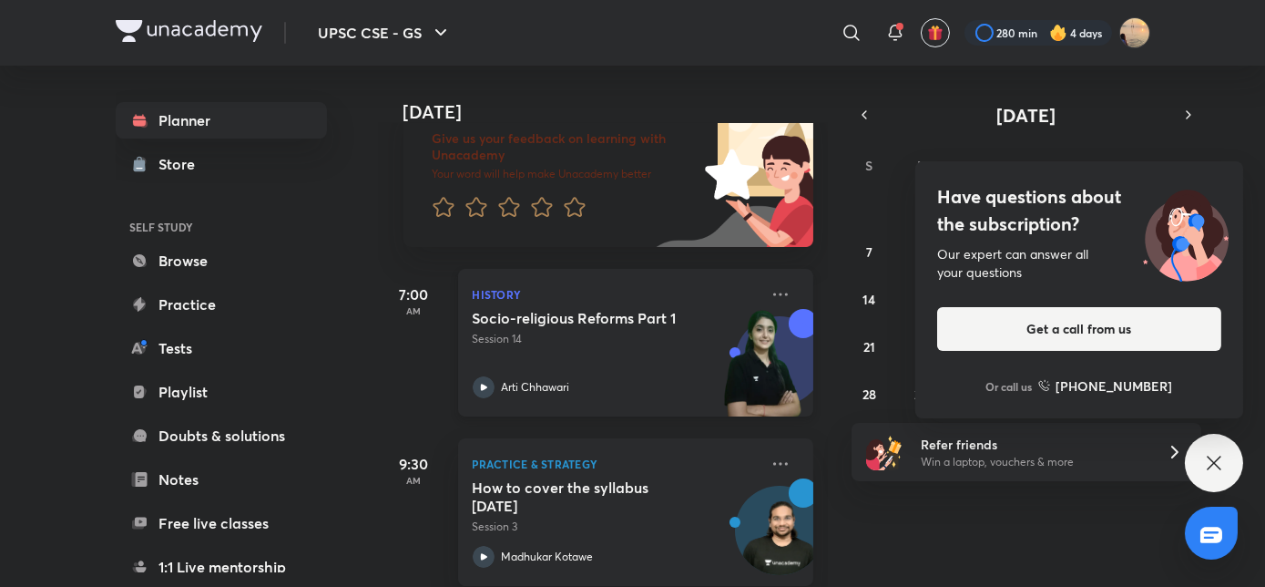
click at [752, 289] on div "History Socio-religious Reforms Part 1 Session 14 [PERSON_NAME]" at bounding box center [635, 343] width 355 height 148
click at [770, 292] on icon at bounding box center [781, 294] width 22 height 22
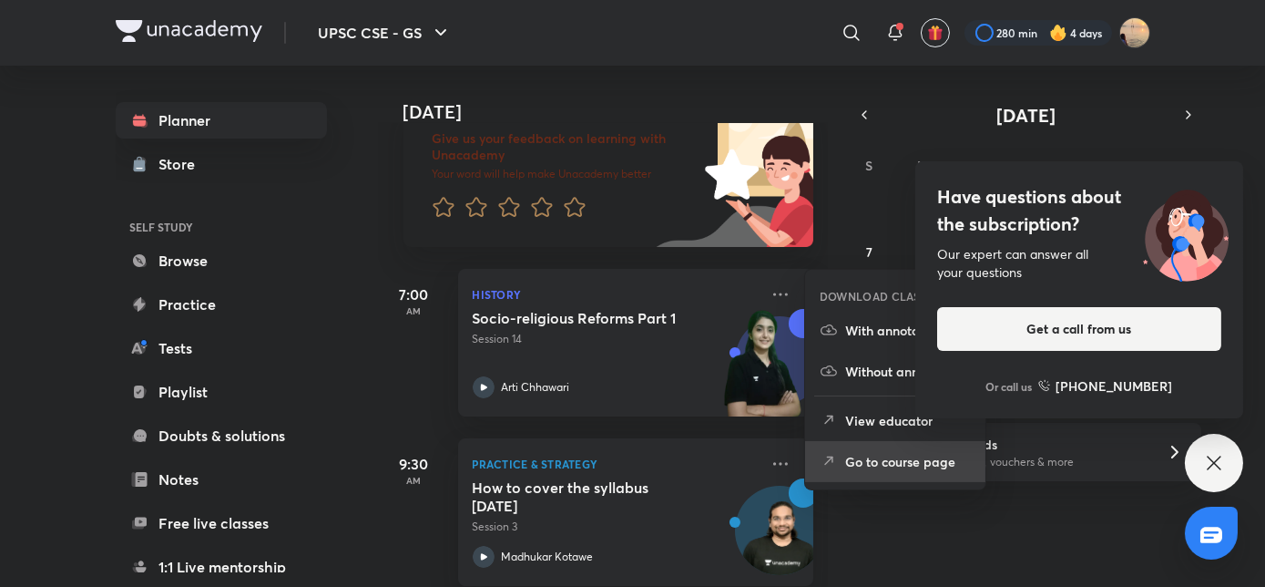
click at [854, 453] on p "Go to course page" at bounding box center [908, 461] width 126 height 19
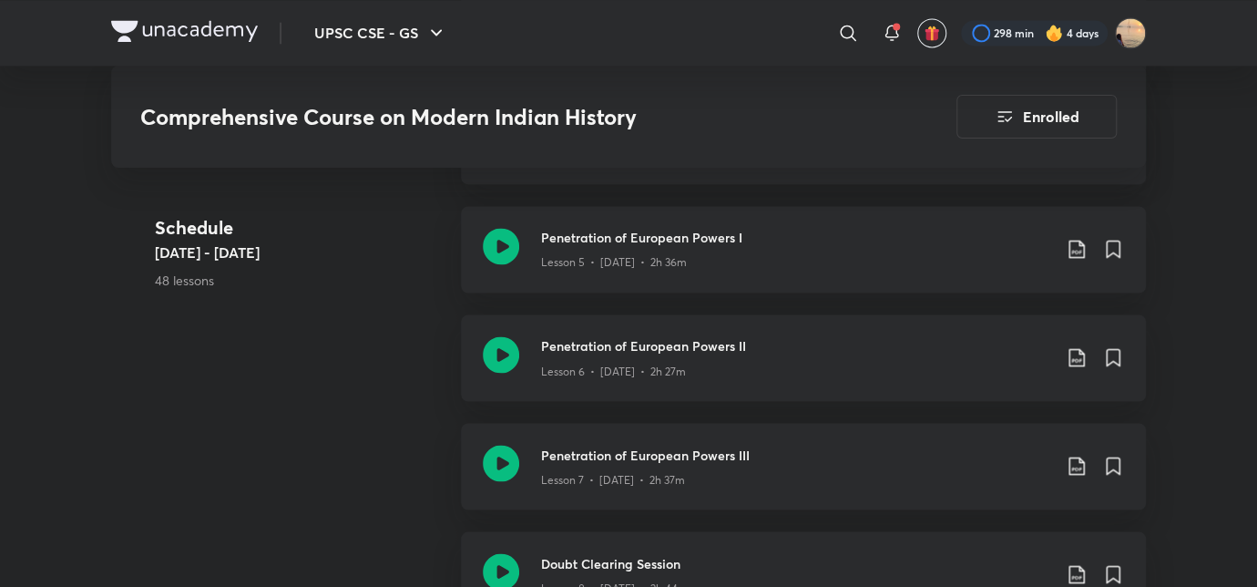
scroll to position [1373, 0]
click at [646, 455] on h3 "Penetration of European Powers III" at bounding box center [796, 453] width 510 height 19
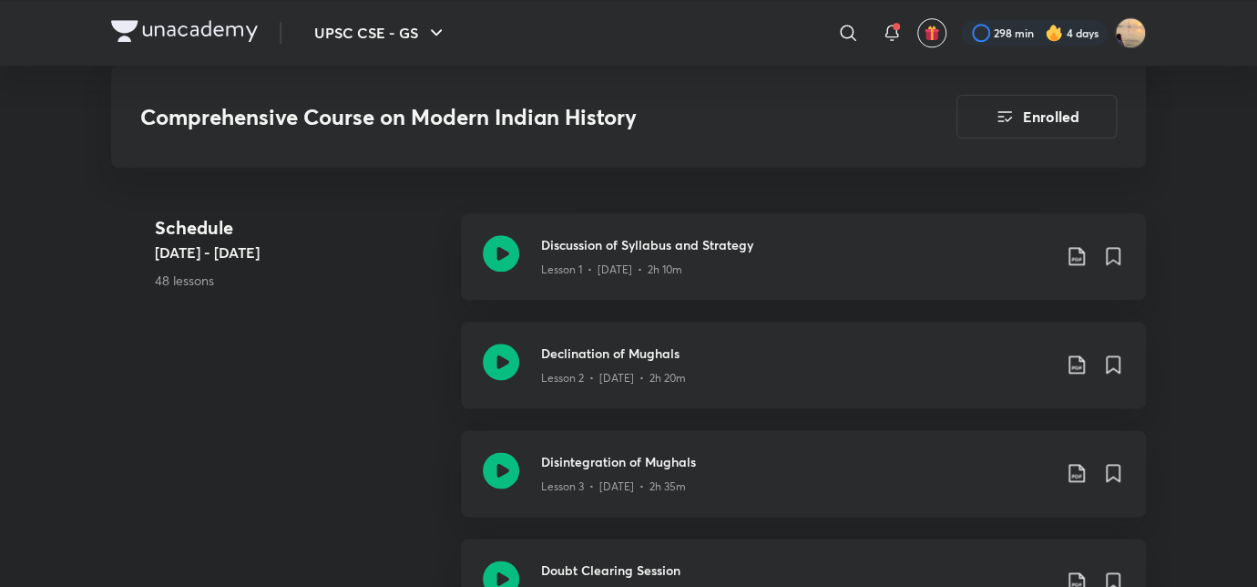
scroll to position [799, 0]
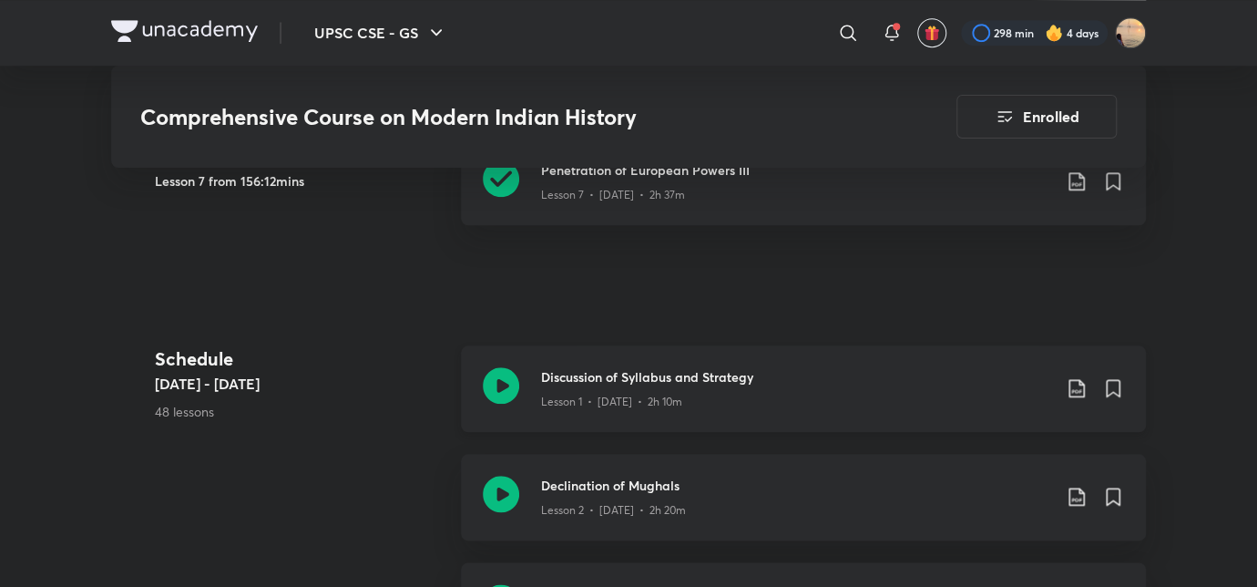
click at [664, 396] on p "Lesson 1 • Aug 20 • 2h 10m" at bounding box center [611, 402] width 141 height 16
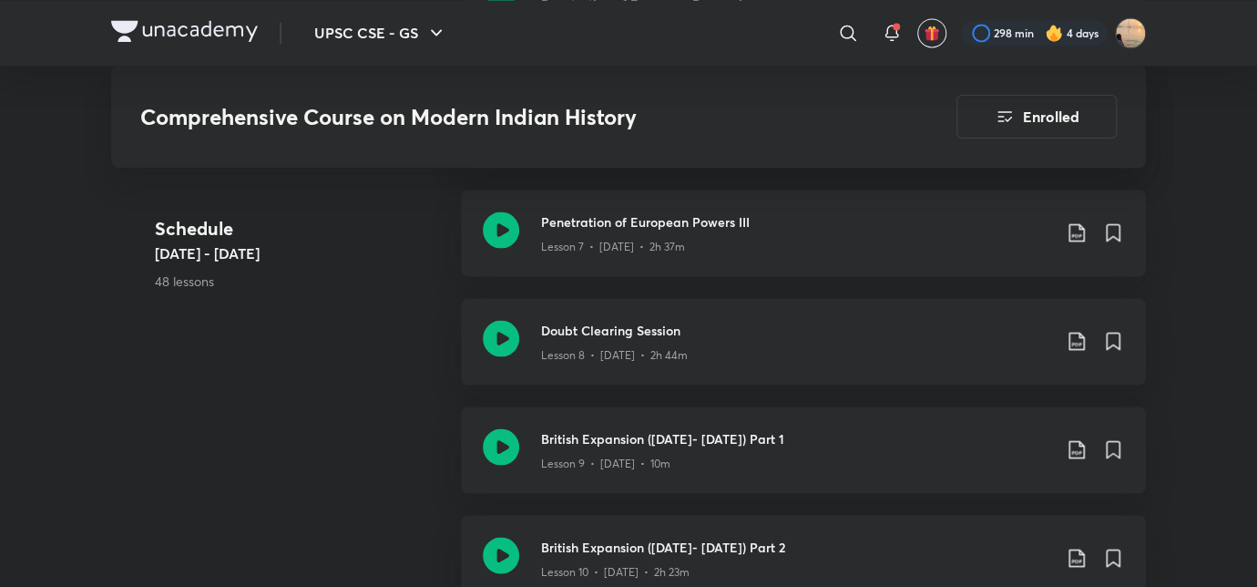
scroll to position [1605, 0]
click at [616, 337] on h3 "Doubt Clearing Session" at bounding box center [796, 329] width 510 height 19
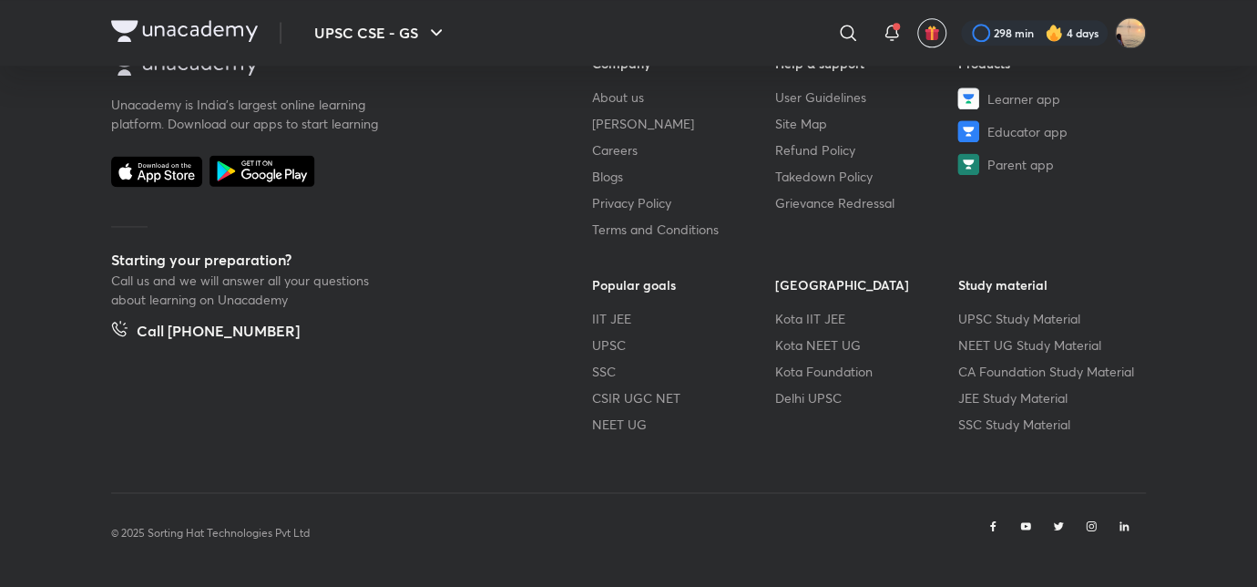
scroll to position [1031, 0]
